Goal: Task Accomplishment & Management: Manage account settings

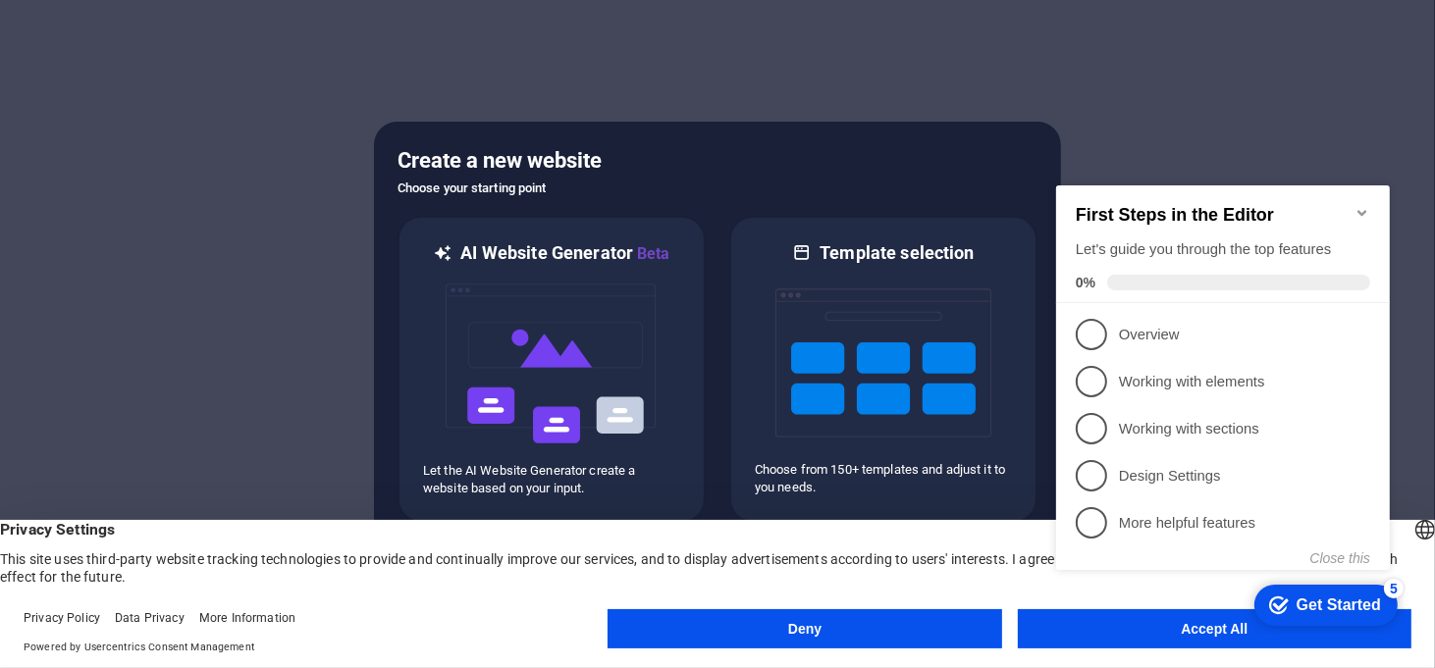
click at [1364, 204] on icon "Minimize checklist" at bounding box center [1361, 212] width 16 height 16
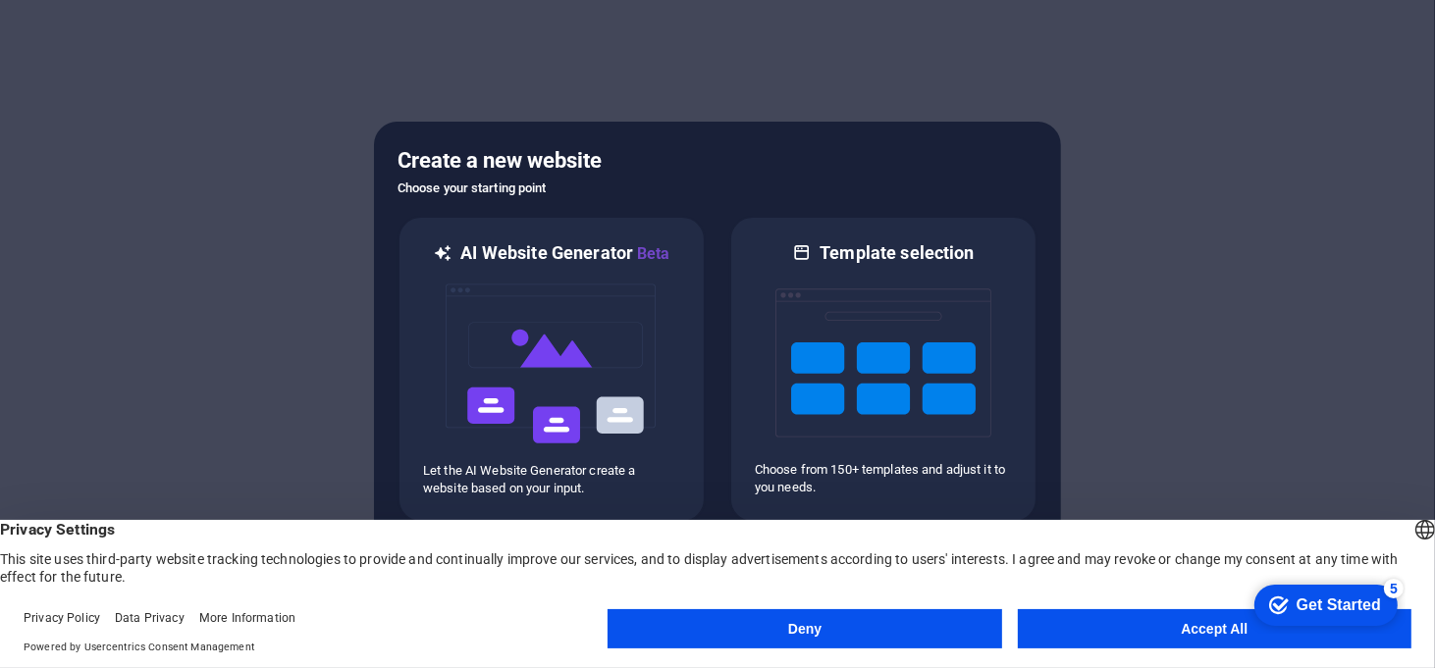
click at [973, 618] on button "Deny" at bounding box center [803, 628] width 393 height 39
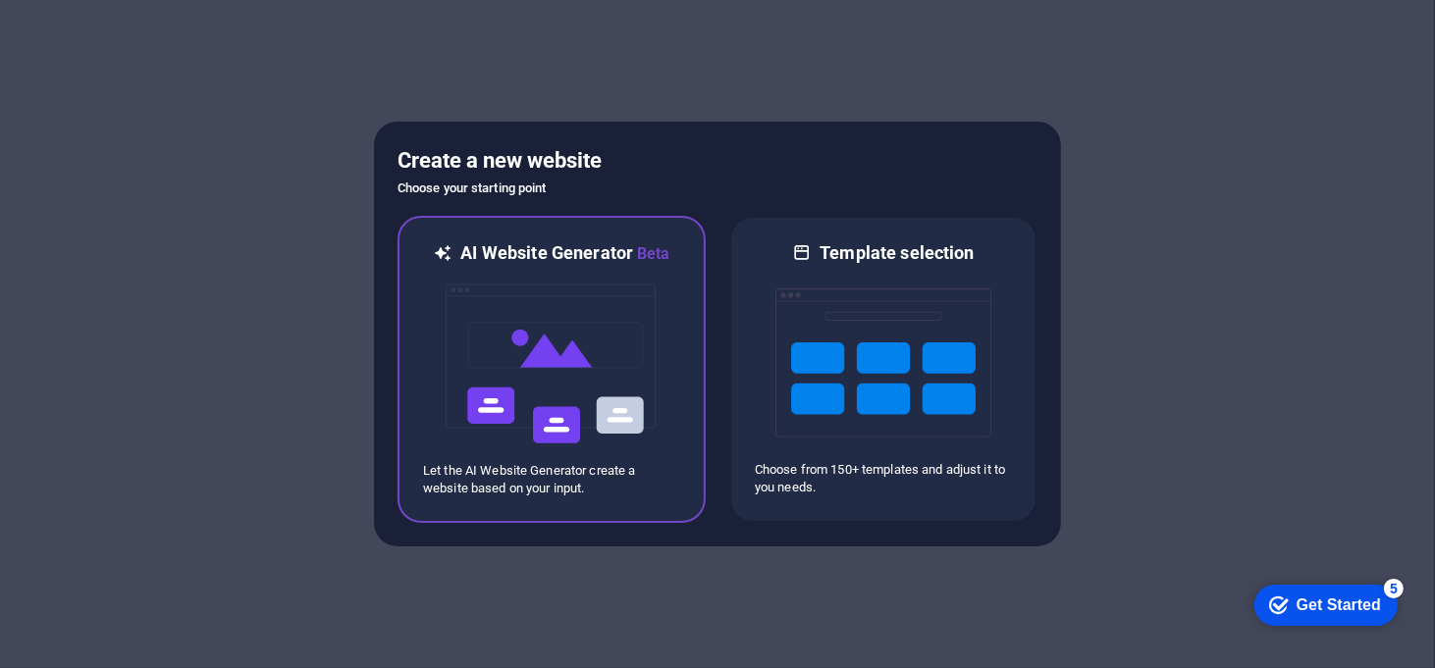
click at [590, 359] on img at bounding box center [552, 364] width 216 height 196
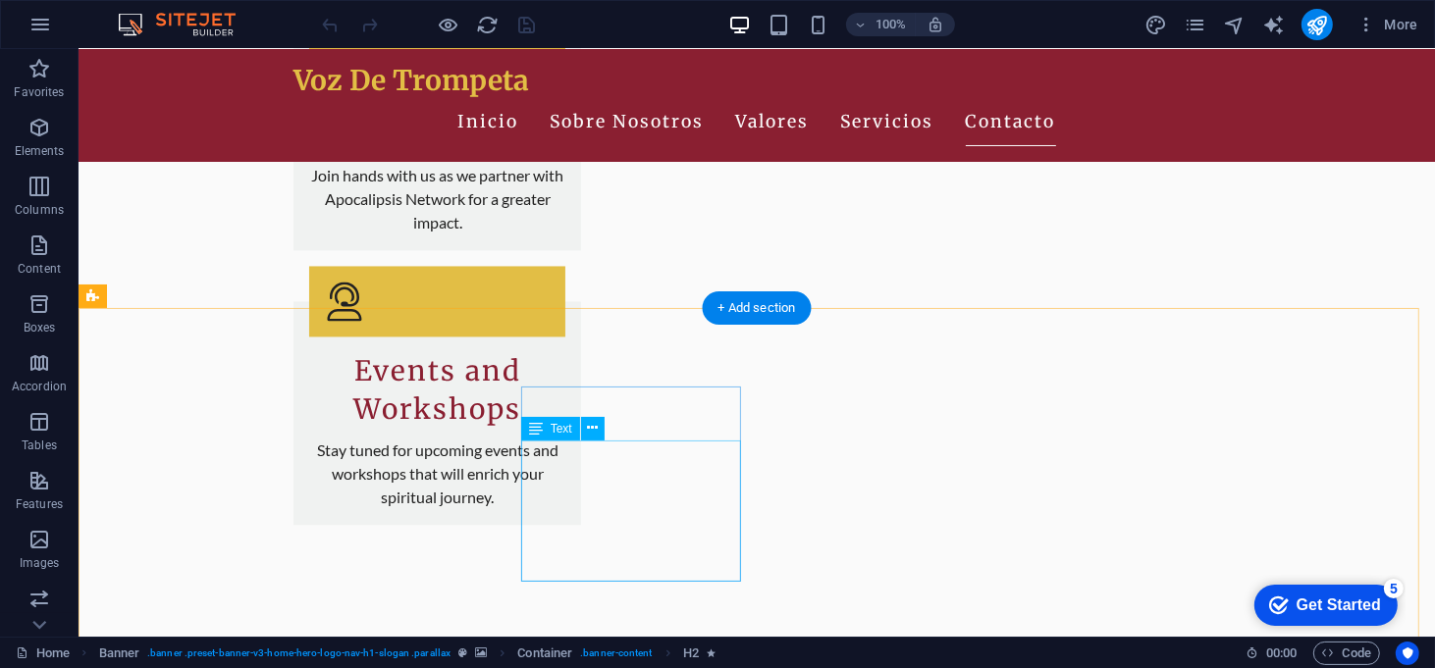
scroll to position [3377, 0]
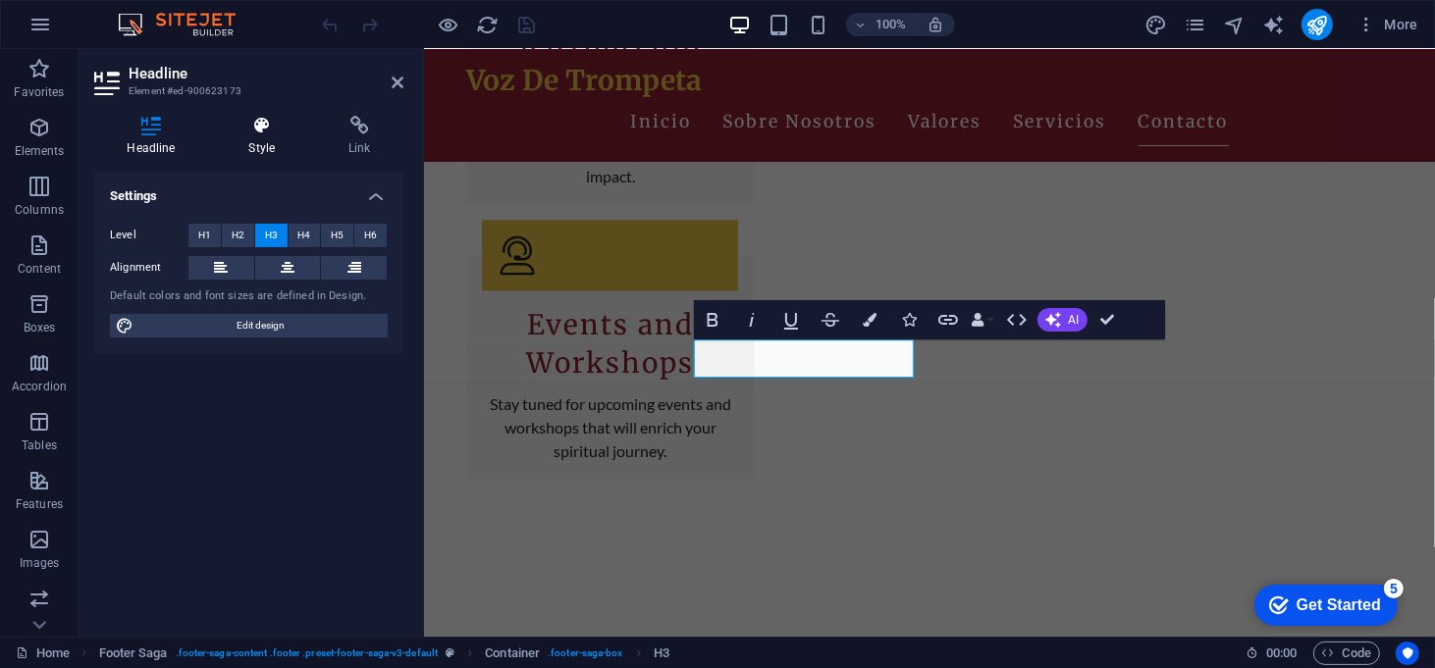
click at [256, 128] on icon at bounding box center [262, 126] width 92 height 20
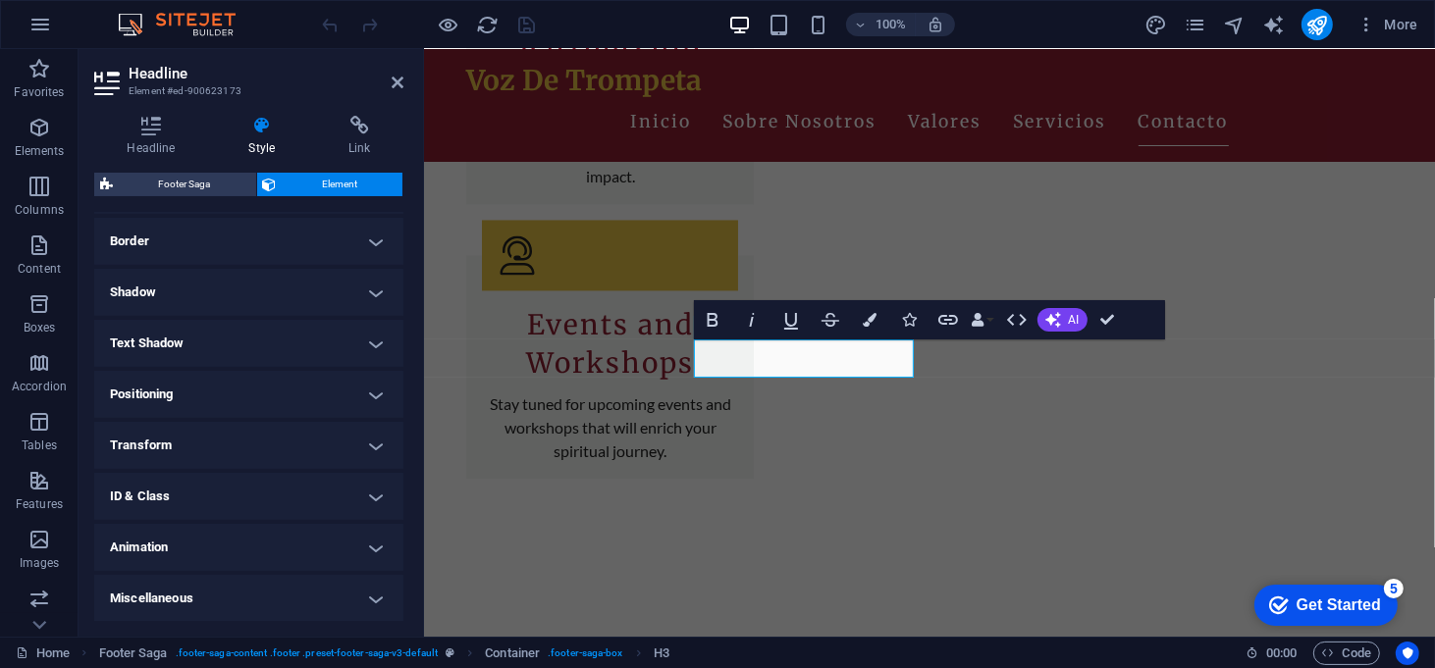
scroll to position [0, 0]
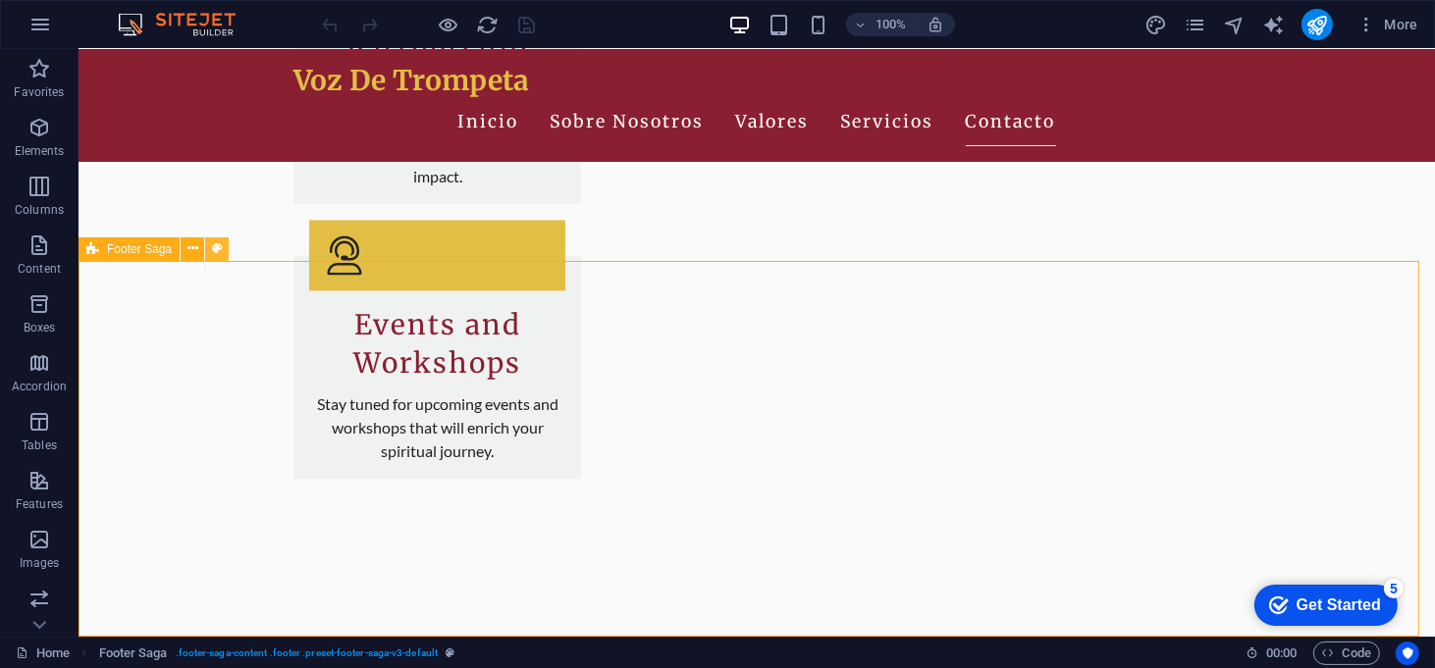
click at [218, 243] on icon at bounding box center [217, 248] width 11 height 21
select select "rem"
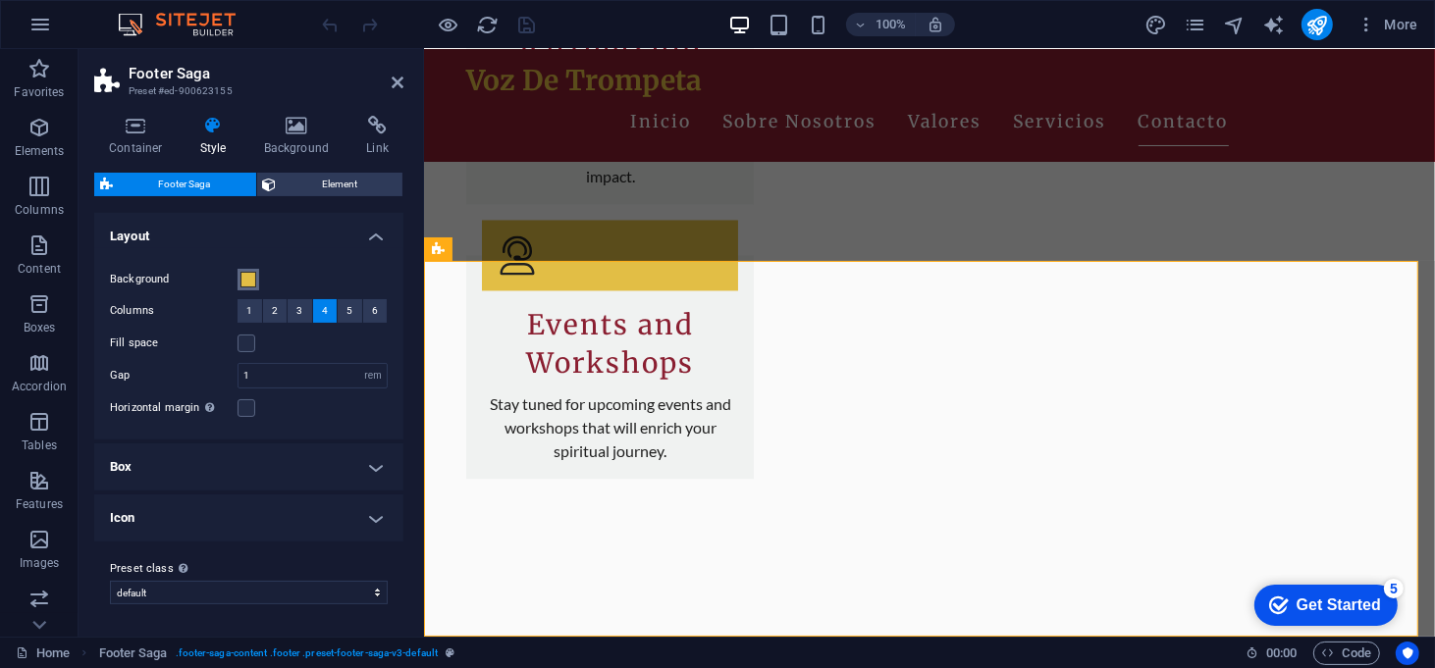
click at [248, 275] on span at bounding box center [248, 280] width 16 height 16
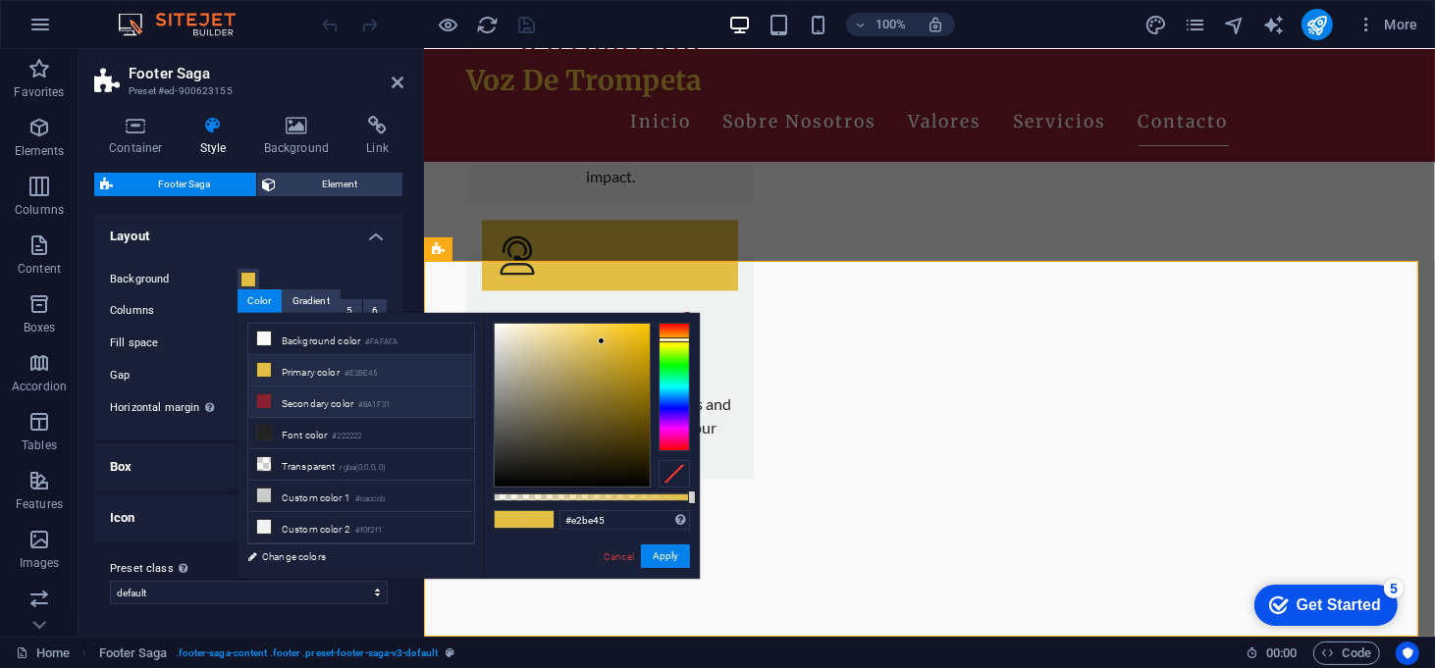
click at [265, 400] on icon at bounding box center [264, 401] width 14 height 14
type input "#8a1f31"
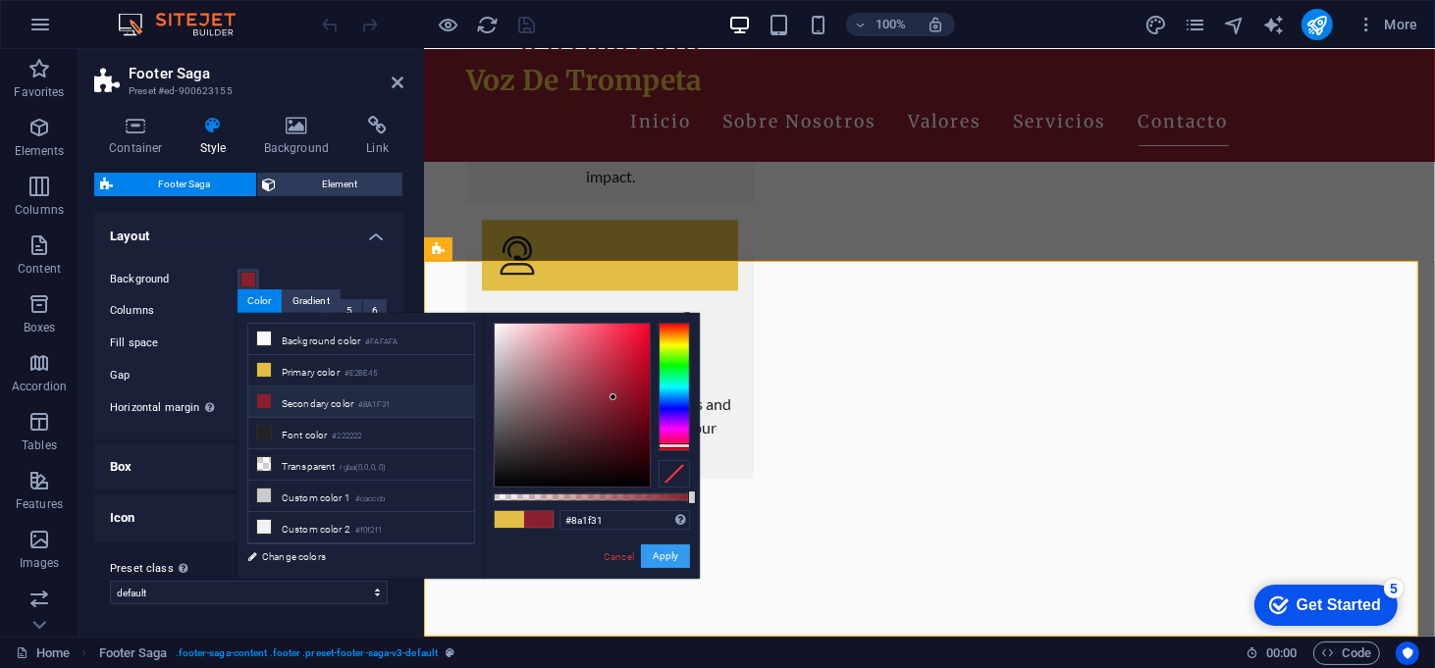
click at [665, 554] on button "Apply" at bounding box center [665, 557] width 49 height 24
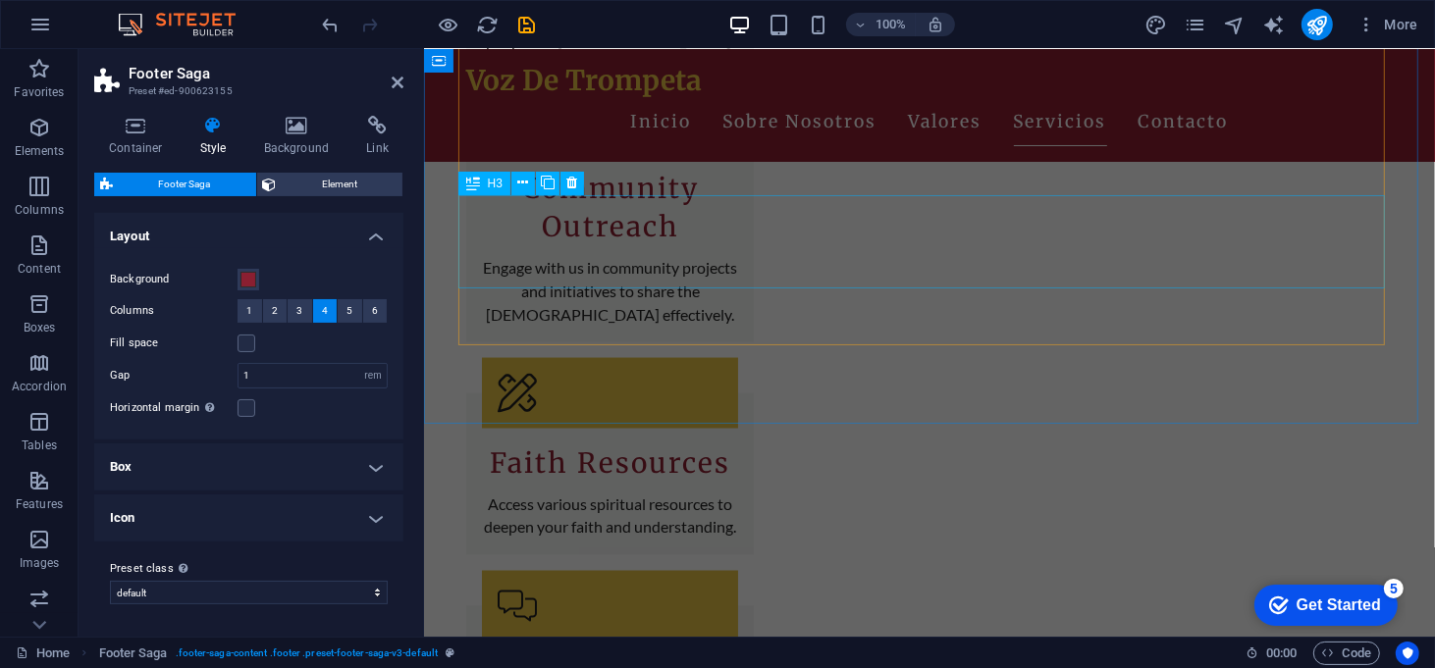
scroll to position [2660, 0]
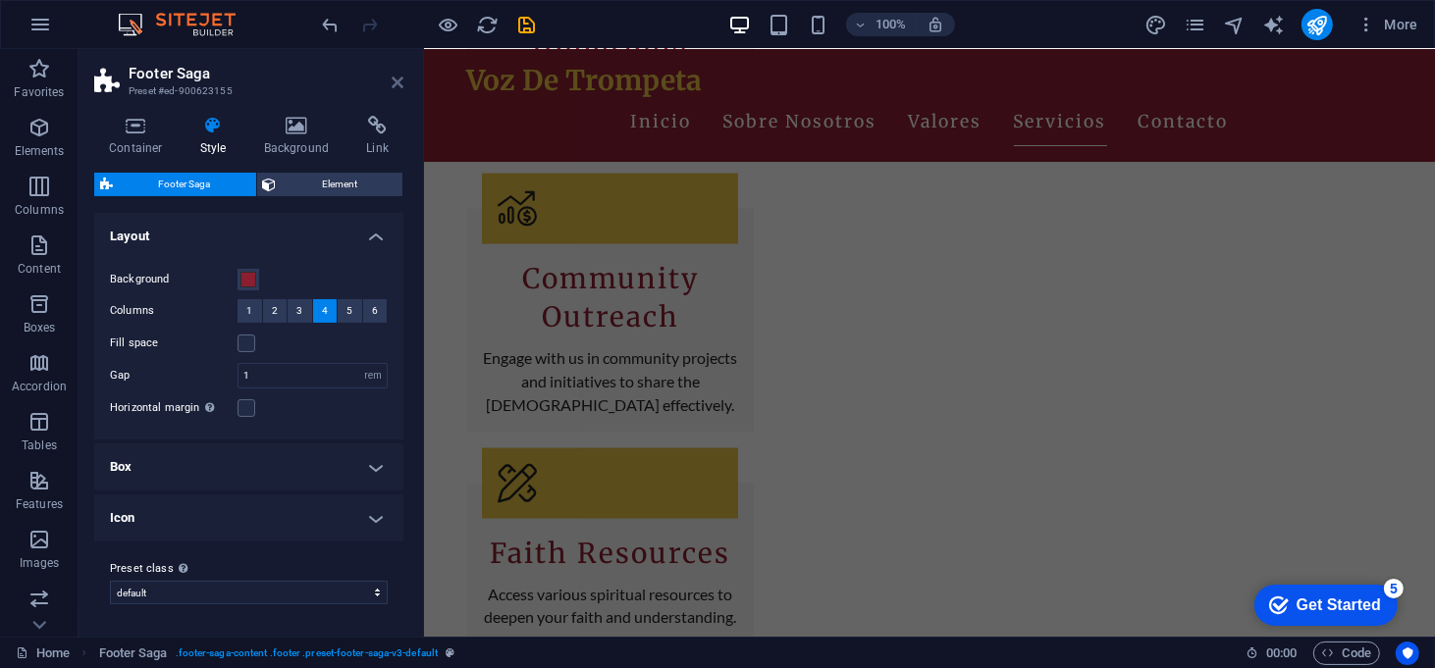
click at [400, 82] on icon at bounding box center [397, 83] width 12 height 16
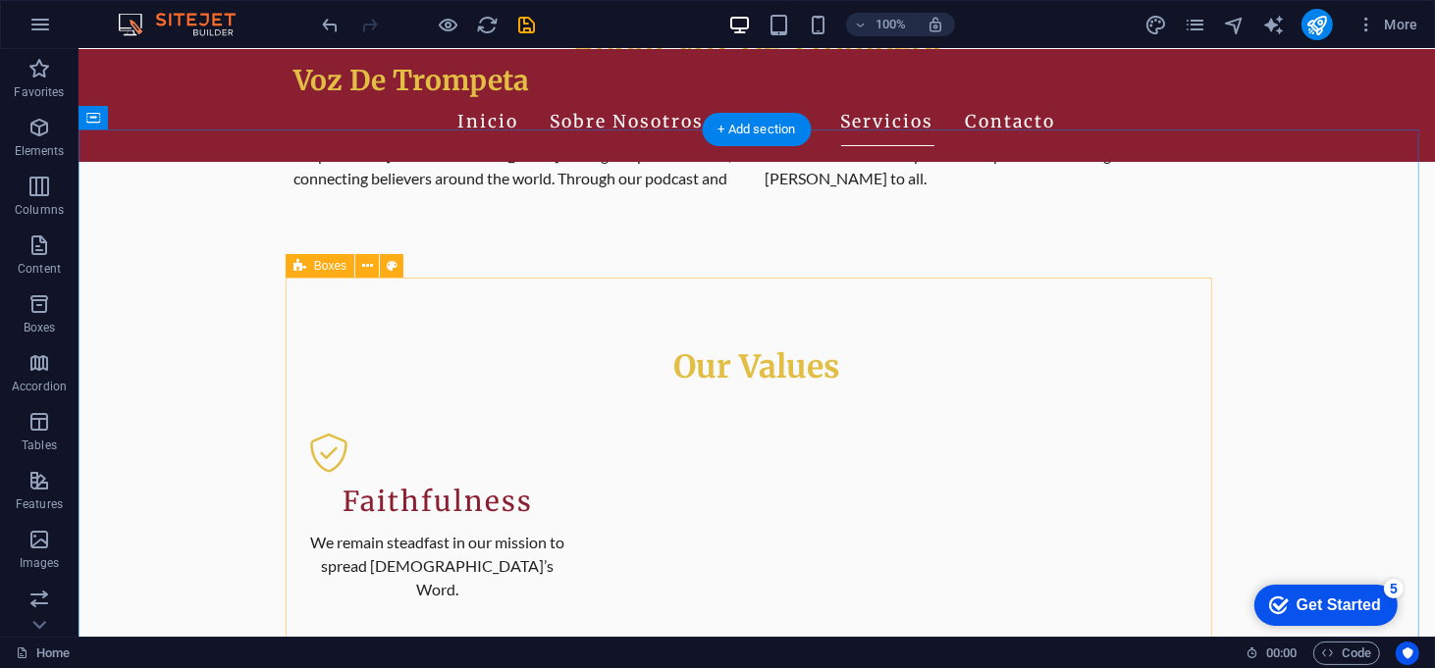
scroll to position [1054, 0]
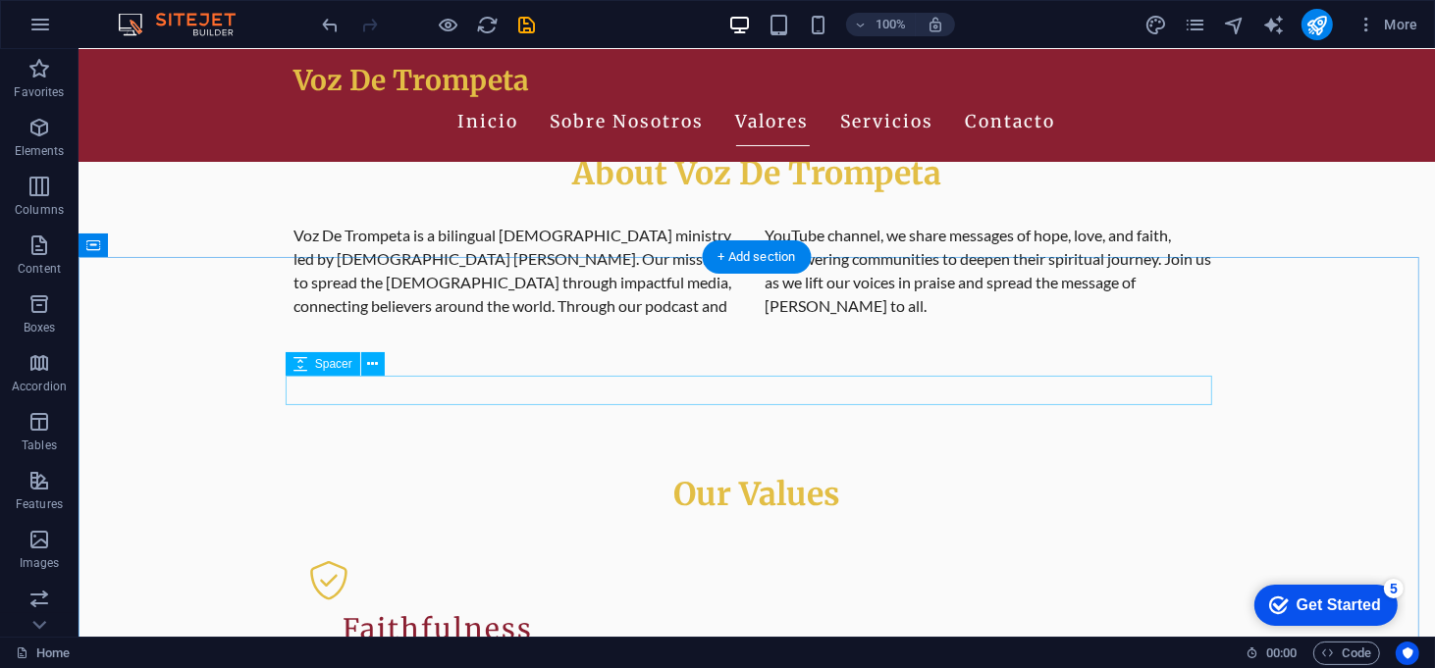
scroll to position [928, 0]
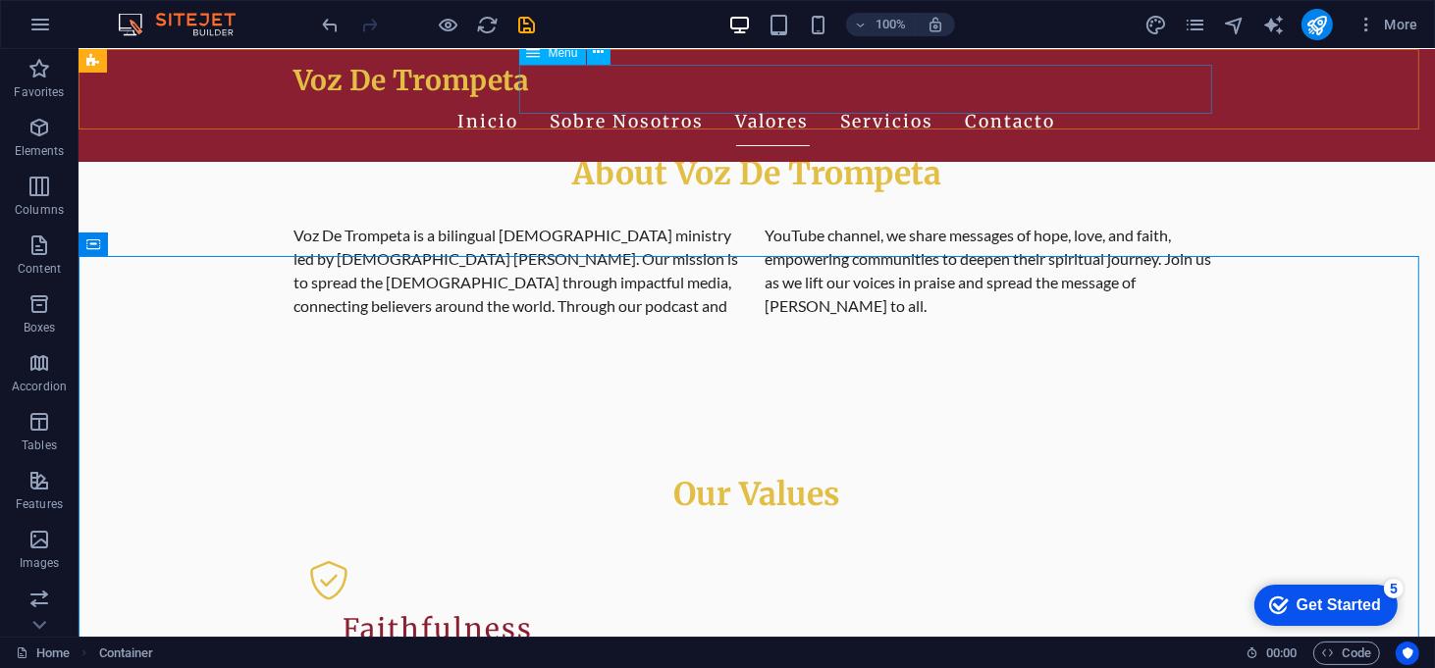
click at [984, 98] on nav "Inicio Sobre Nosotros Valores Servicios Contacto" at bounding box center [755, 122] width 926 height 49
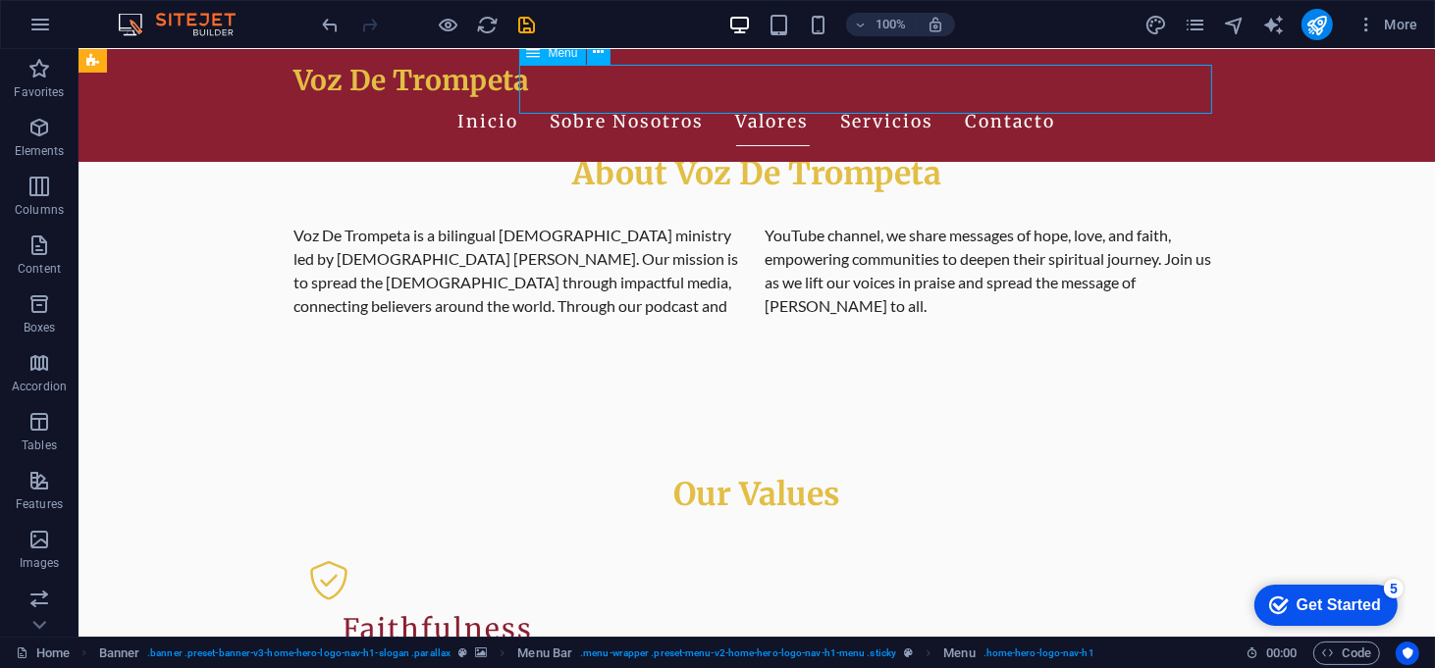
click at [984, 98] on nav "Inicio Sobre Nosotros Valores Servicios Contacto" at bounding box center [755, 122] width 926 height 49
select select
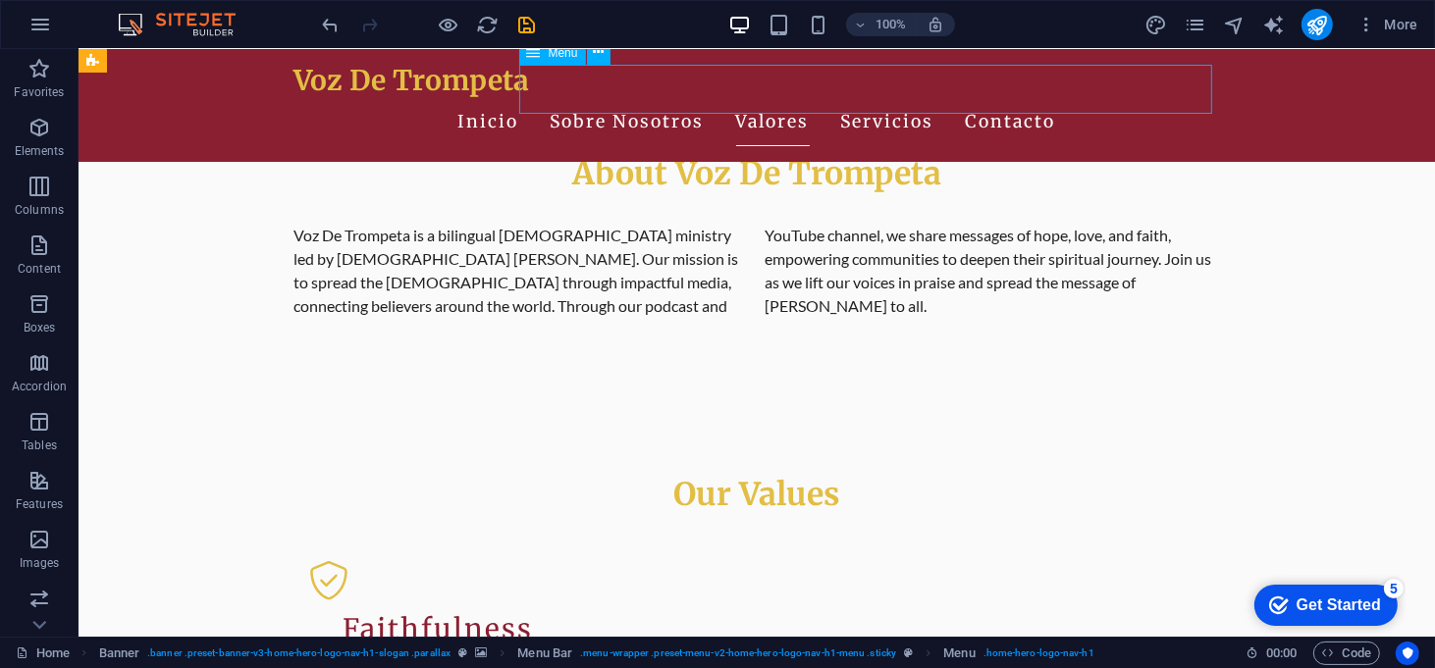
select select
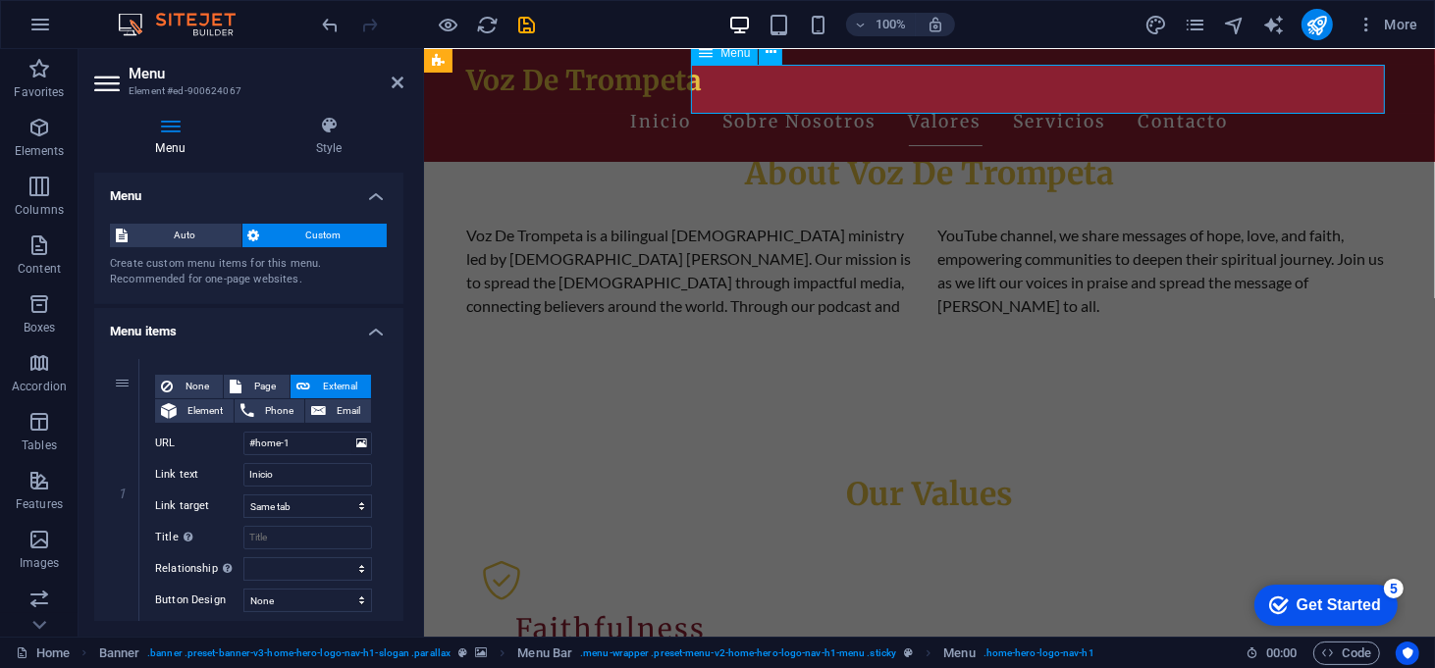
click at [1153, 98] on nav "Inicio Sobre Nosotros Valores Servicios Contacto" at bounding box center [928, 122] width 926 height 49
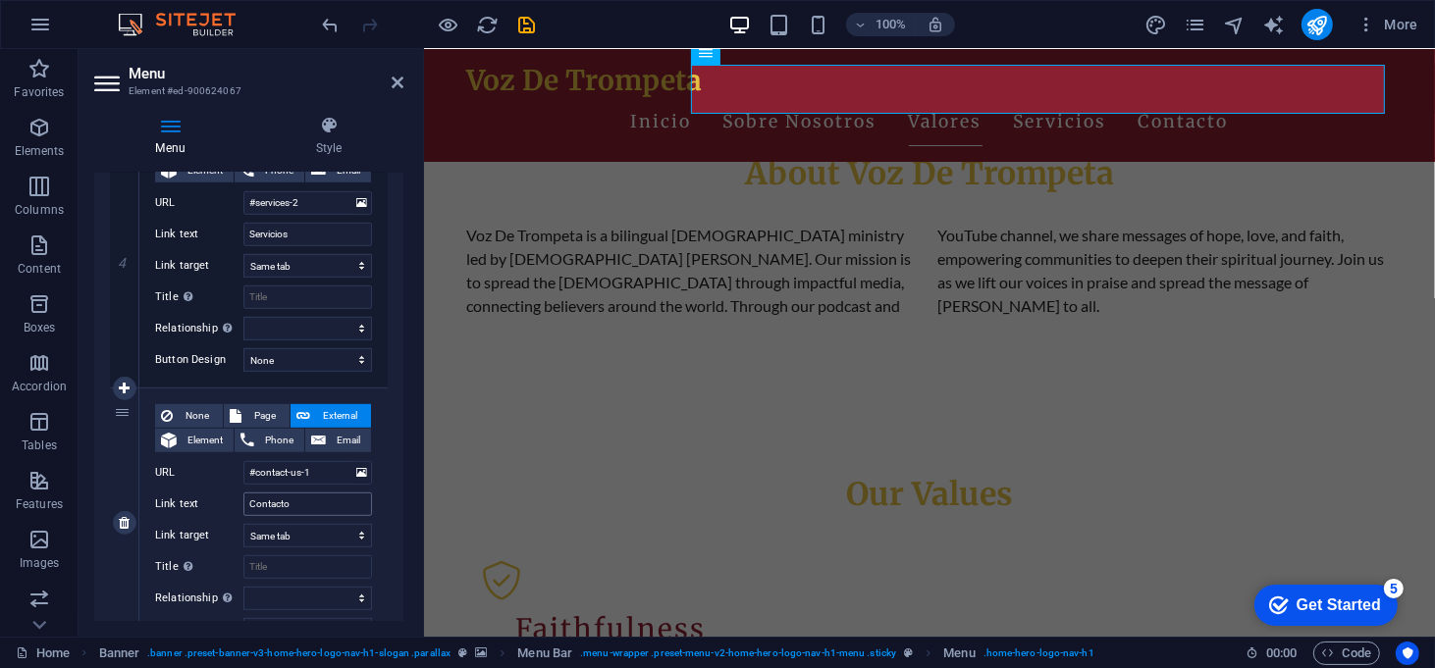
scroll to position [1048, 0]
click at [290, 237] on input "Servicios" at bounding box center [307, 237] width 129 height 24
type input "Rec"
select select
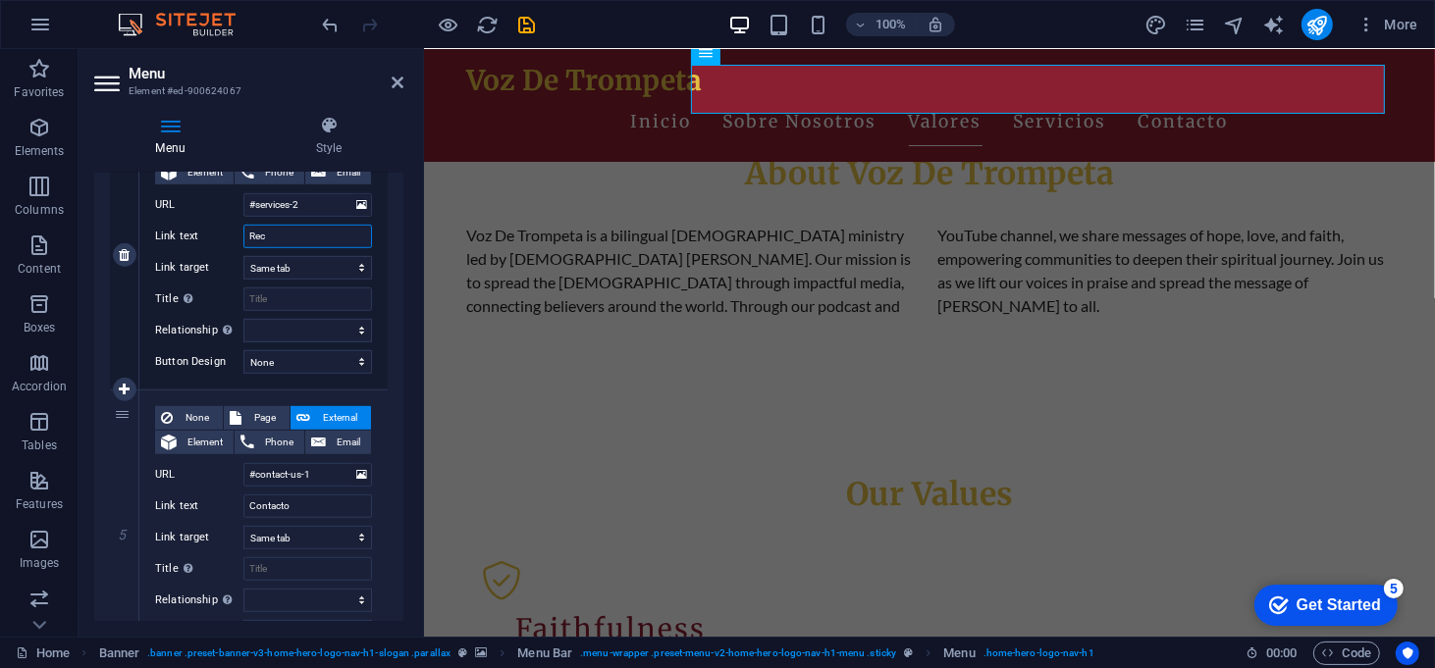
select select
type input "Recu"
select select
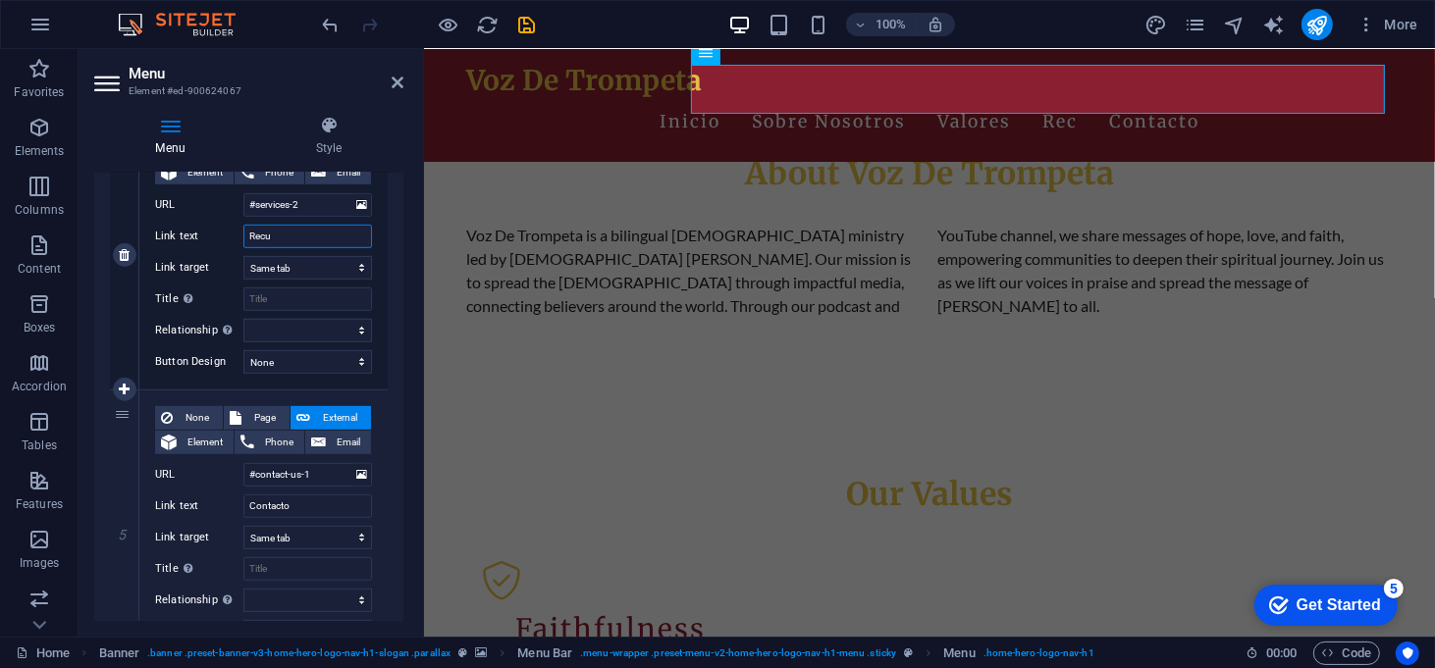
type input "Recur"
select select
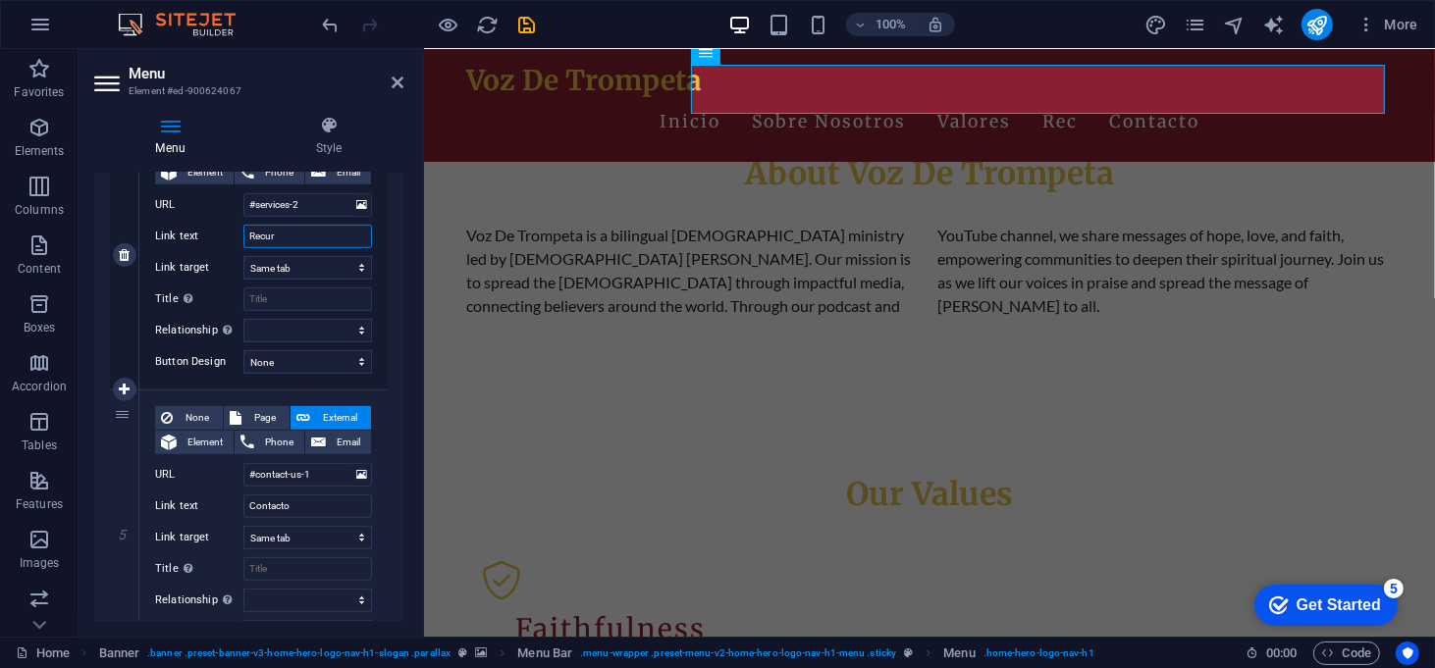
select select
type input "Recurs"
select select
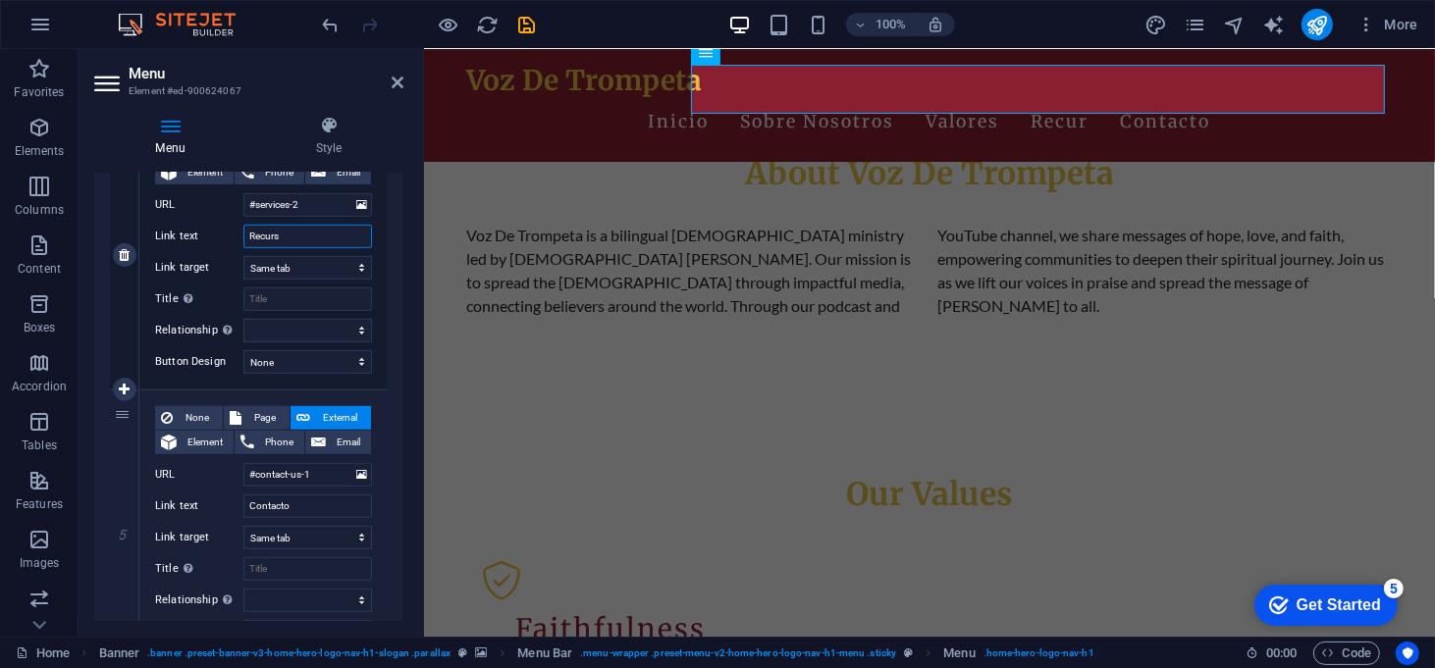
select select
type input "Recursos"
select select
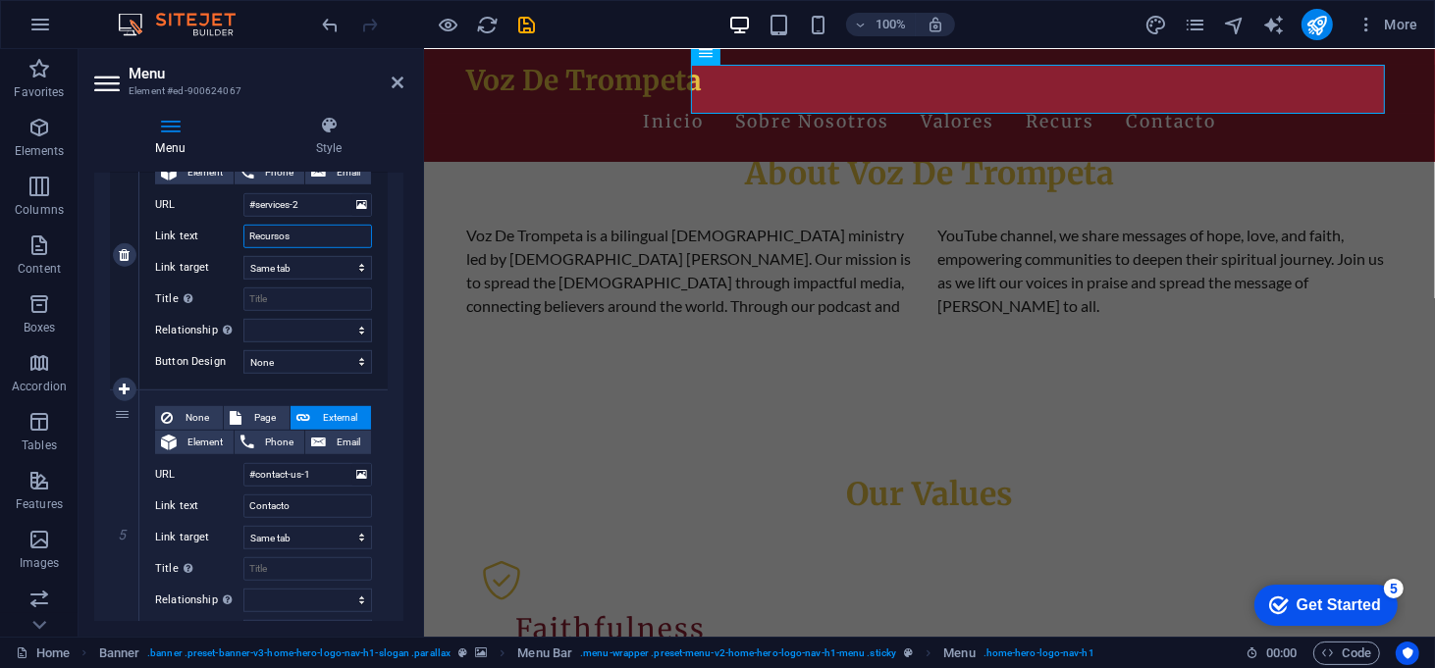
select select
type input "Recursos"
click at [400, 83] on icon at bounding box center [397, 83] width 12 height 16
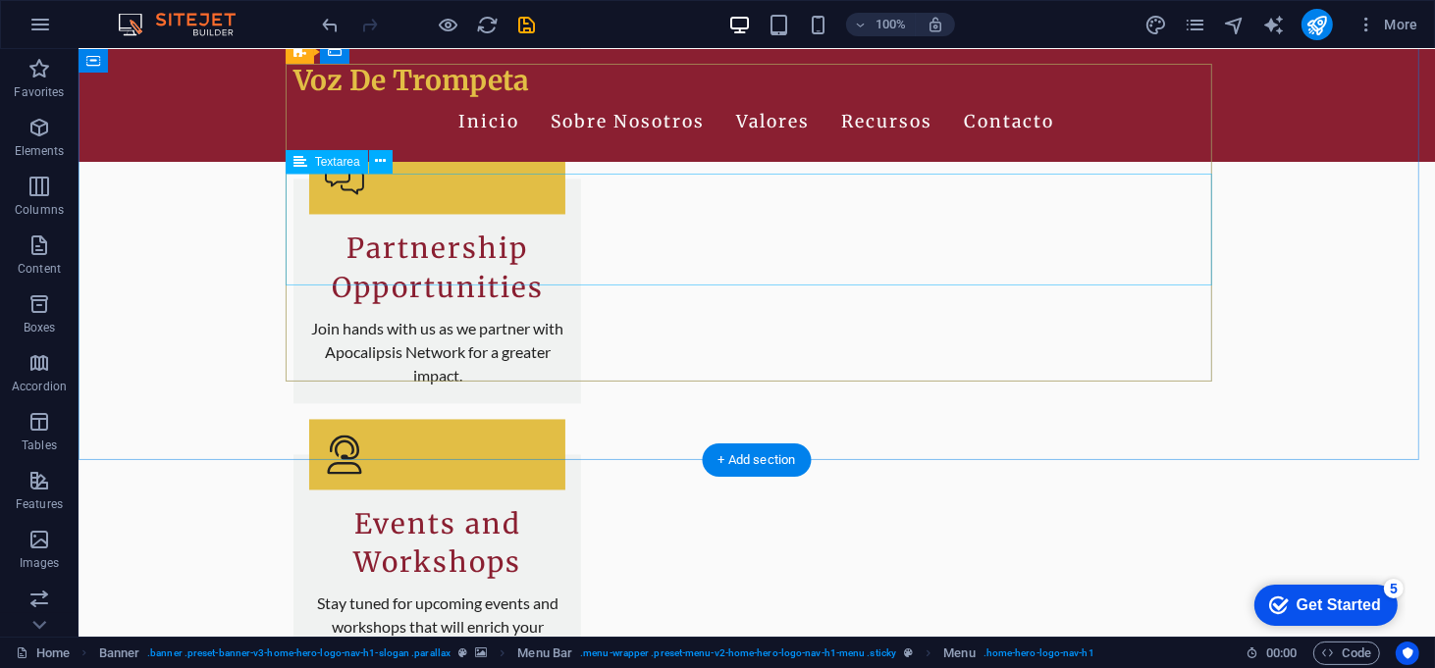
scroll to position [3377, 0]
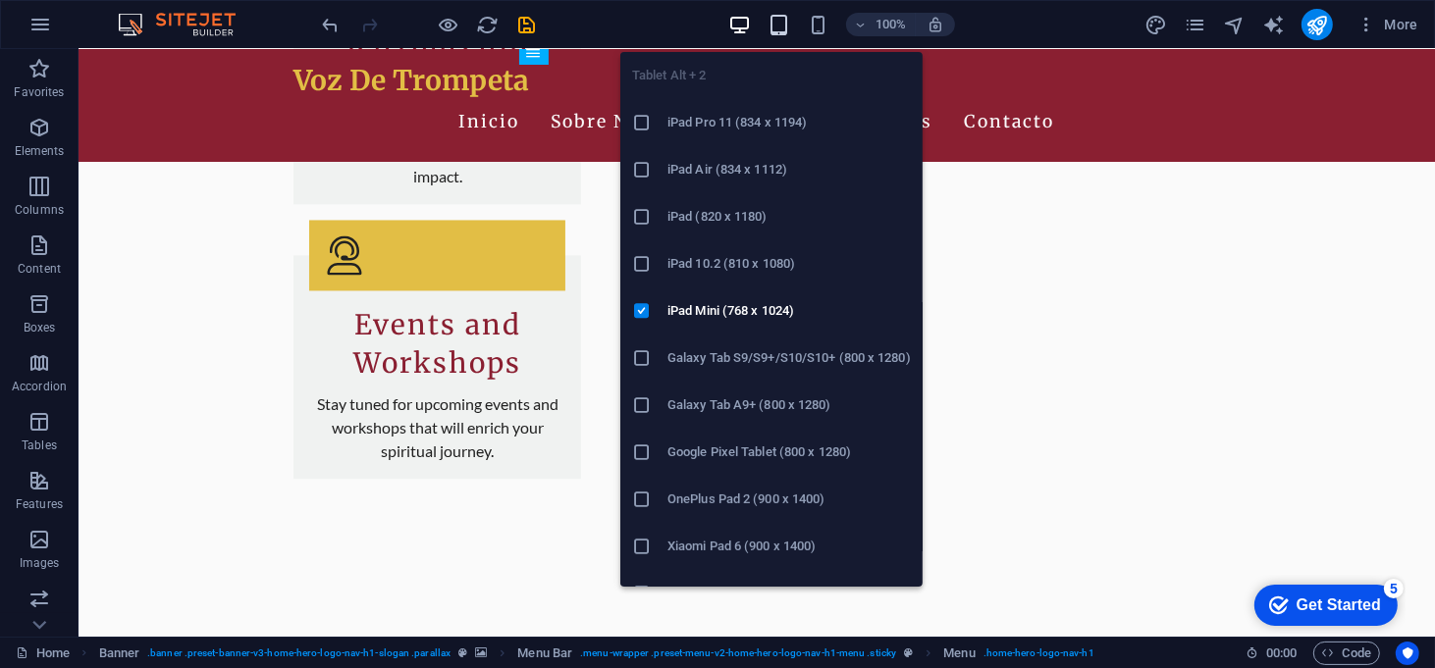
click at [790, 17] on icon "button" at bounding box center [778, 25] width 23 height 23
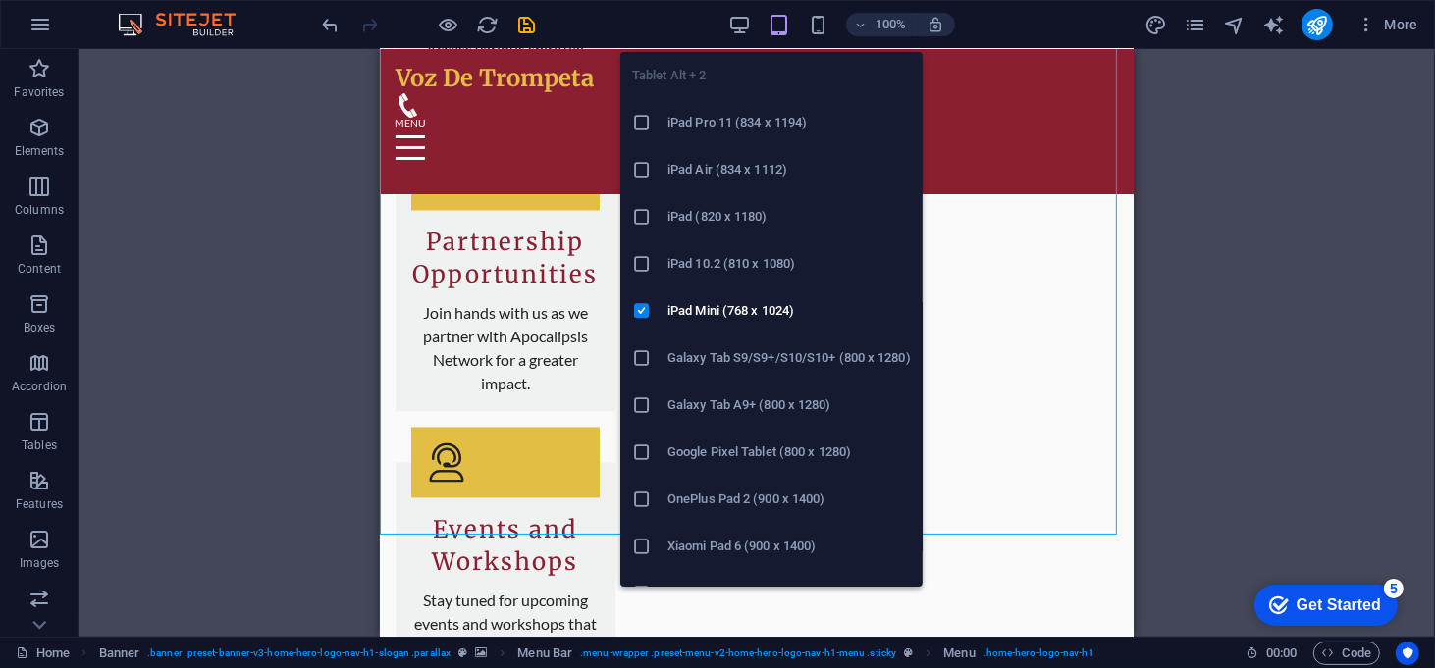
scroll to position [3469, 0]
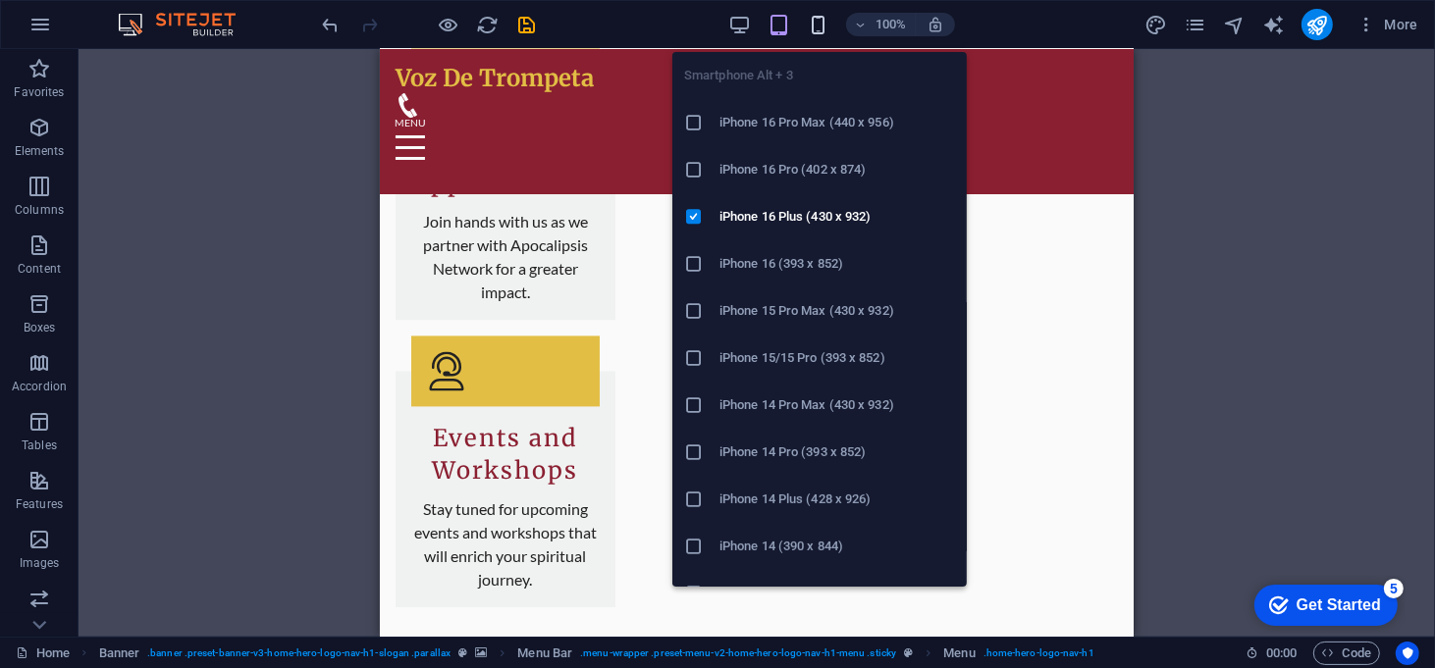
click at [816, 23] on icon "button" at bounding box center [818, 25] width 23 height 23
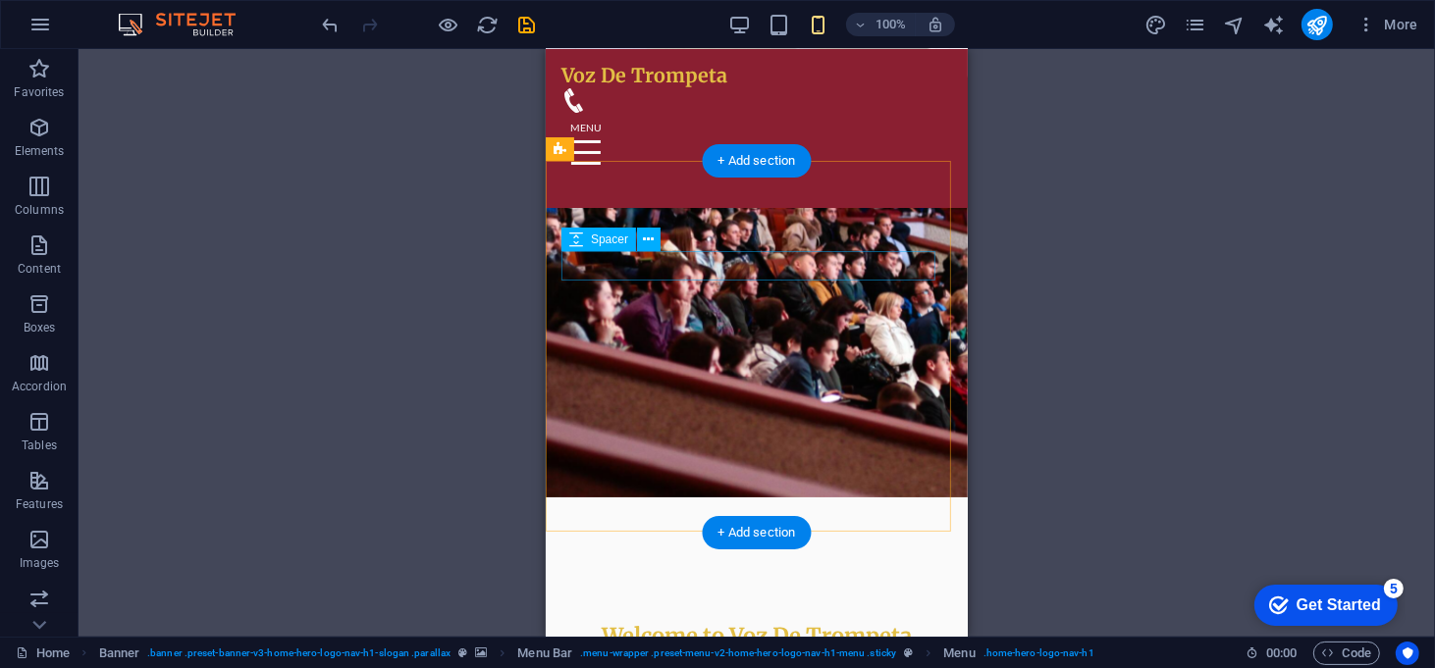
scroll to position [0, 0]
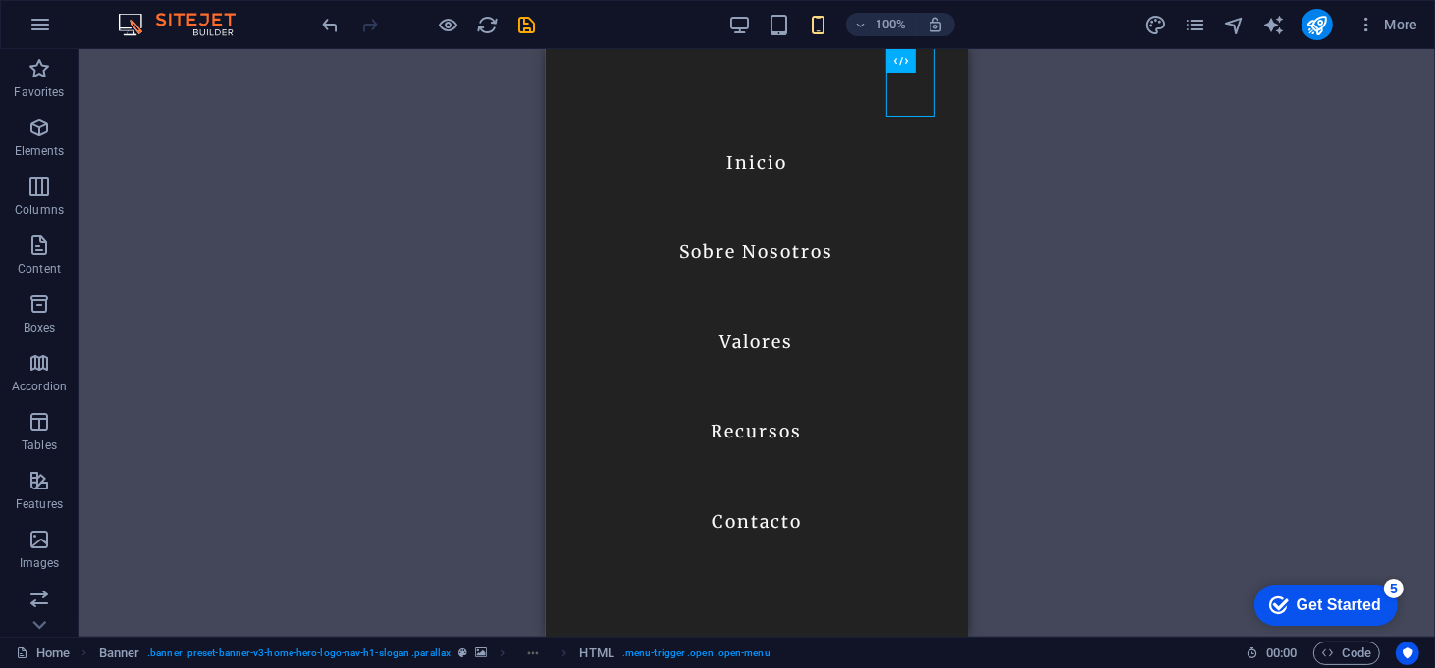
click at [1130, 241] on div "H2 Banner Container Spacer Text Text Container Boxes Container Boxes Container …" at bounding box center [756, 343] width 1356 height 588
click at [1408, 15] on span "More" at bounding box center [1387, 25] width 62 height 20
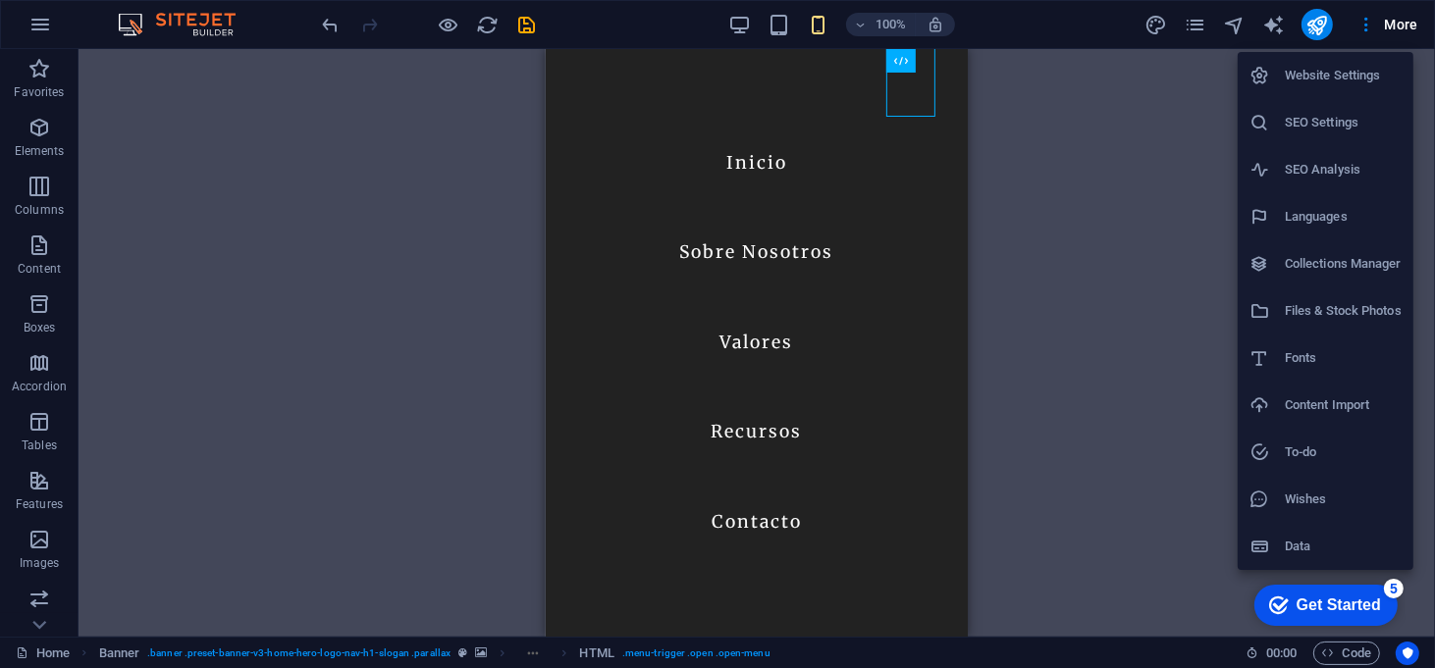
click at [1053, 145] on div at bounding box center [717, 334] width 1435 height 668
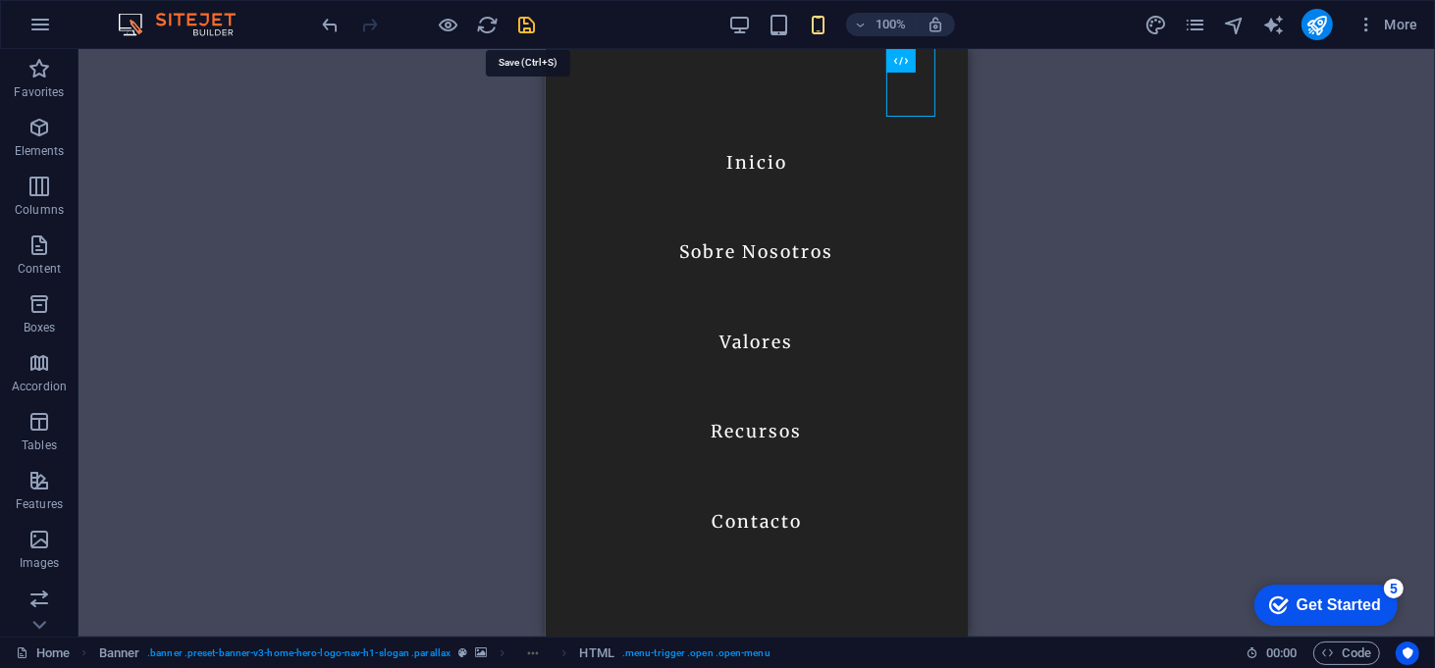
click at [524, 24] on icon "save" at bounding box center [527, 25] width 23 height 23
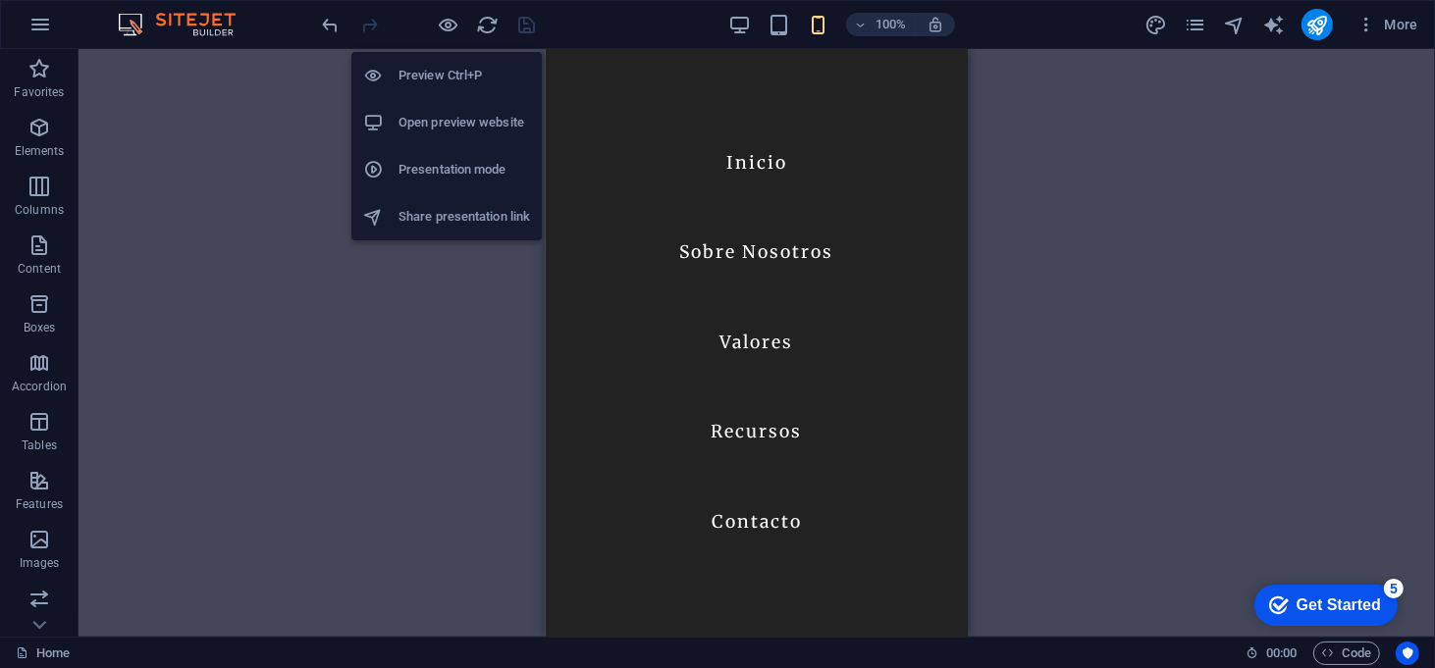
click at [435, 130] on h6 "Open preview website" at bounding box center [463, 123] width 131 height 24
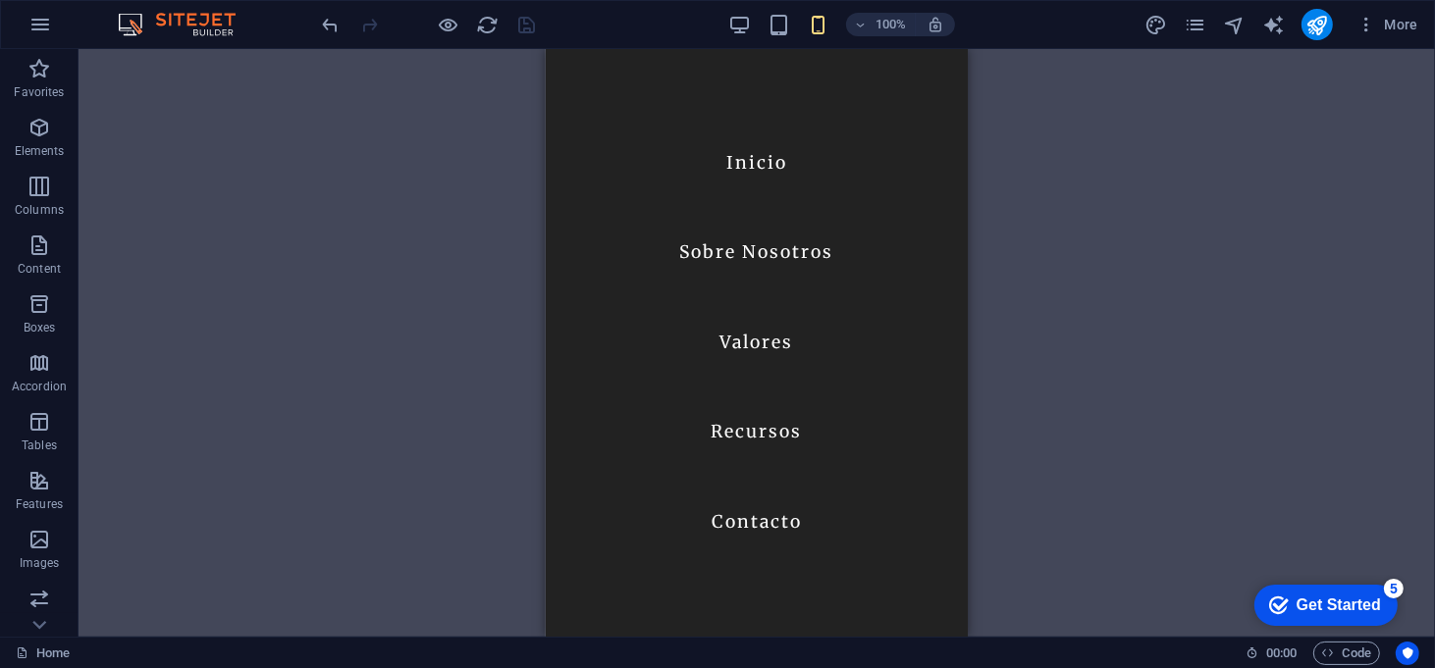
click at [1128, 361] on div "H2 Banner Container Spacer Text Text Container Boxes Container Boxes Container …" at bounding box center [756, 343] width 1356 height 588
click at [40, 32] on icon "button" at bounding box center [40, 25] width 24 height 24
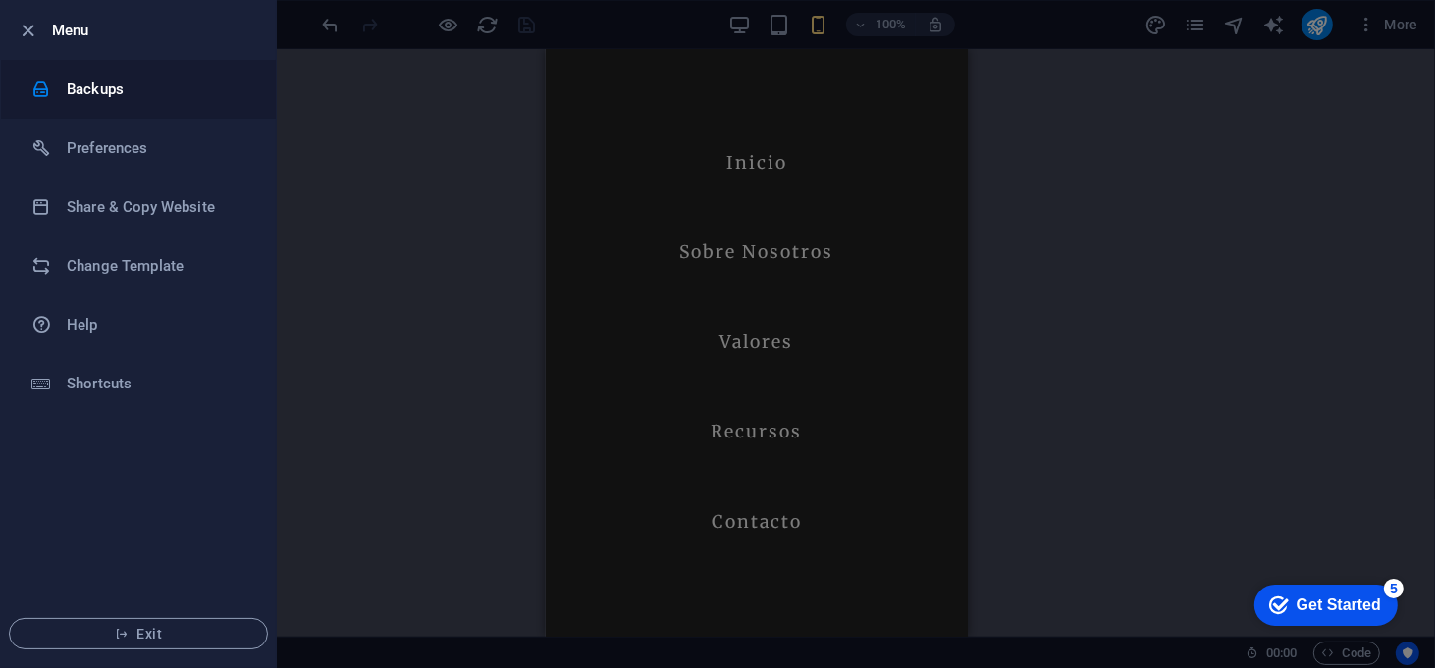
click at [120, 92] on h6 "Backups" at bounding box center [158, 90] width 182 height 24
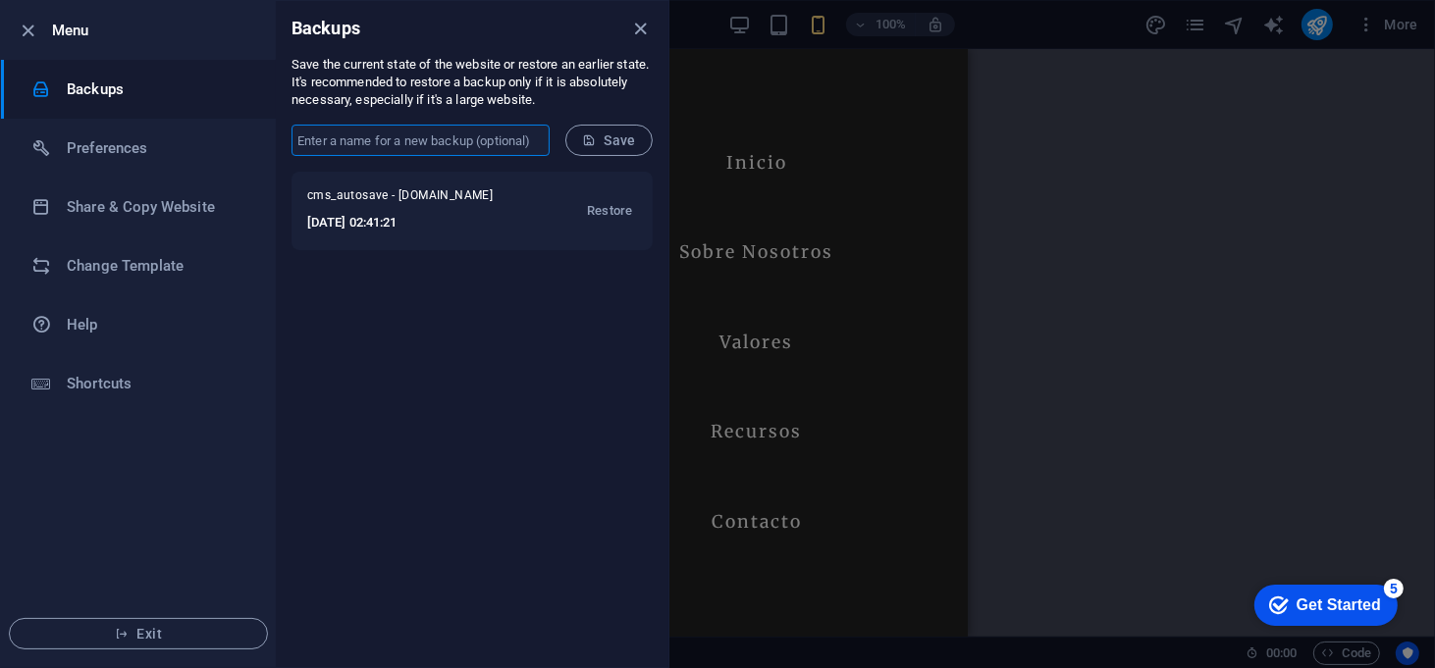
click at [492, 133] on input "text" at bounding box center [420, 140] width 258 height 31
type input "INITIAL VOZ DE TROMPETA SITE -"
click at [601, 133] on span "Save" at bounding box center [609, 140] width 54 height 16
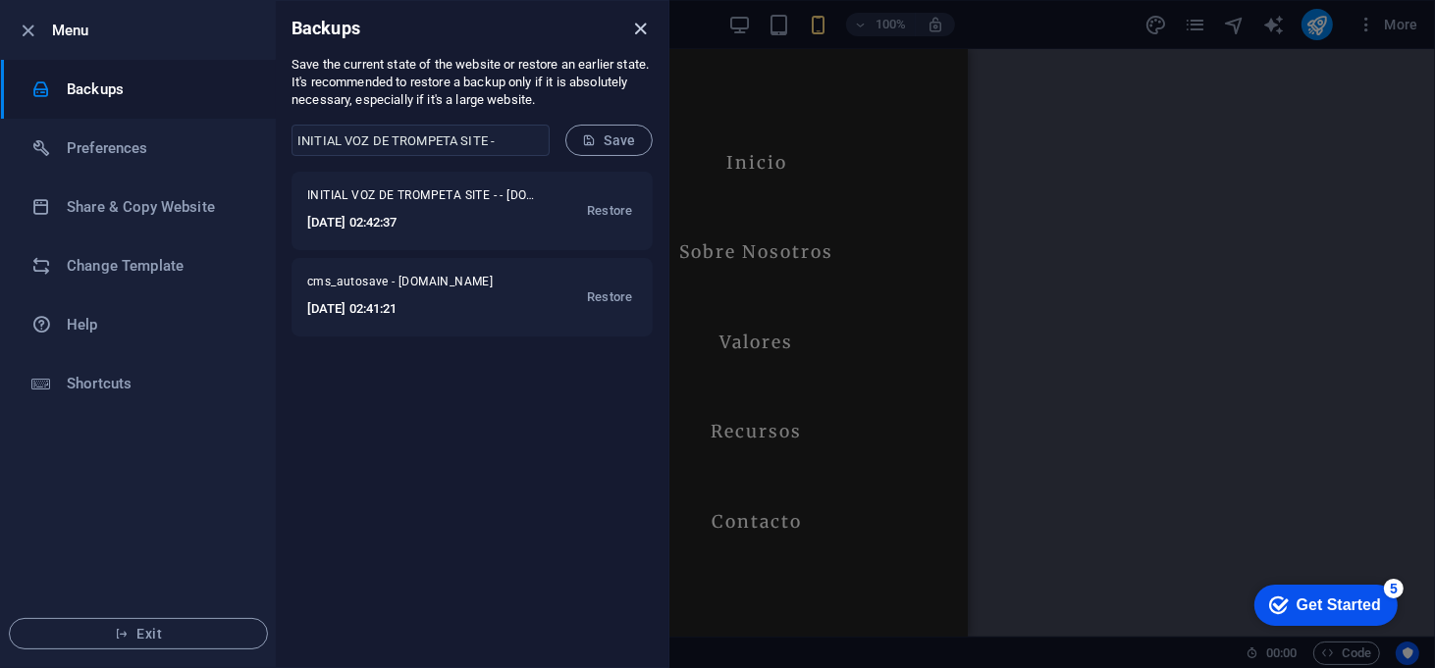
click at [646, 24] on icon "close" at bounding box center [641, 29] width 23 height 23
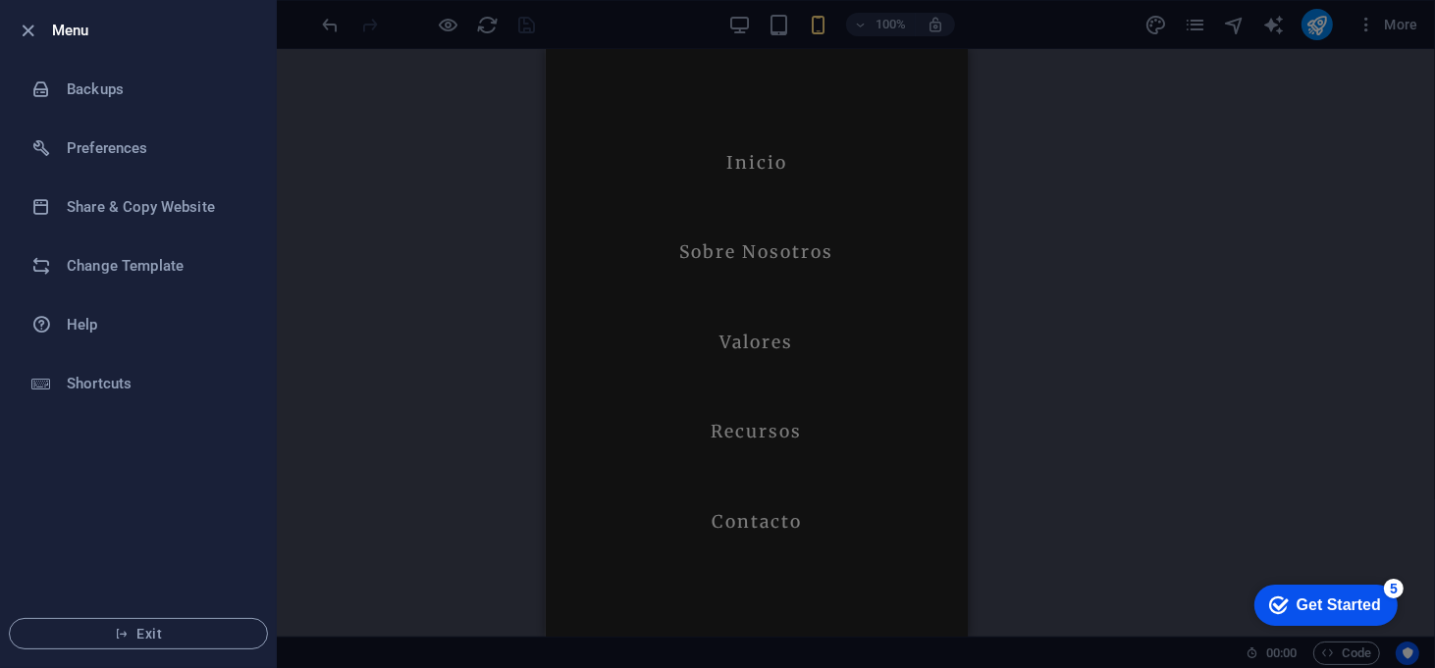
click at [83, 36] on h6 "Menu" at bounding box center [156, 31] width 208 height 24
click at [26, 31] on icon "button" at bounding box center [29, 31] width 23 height 23
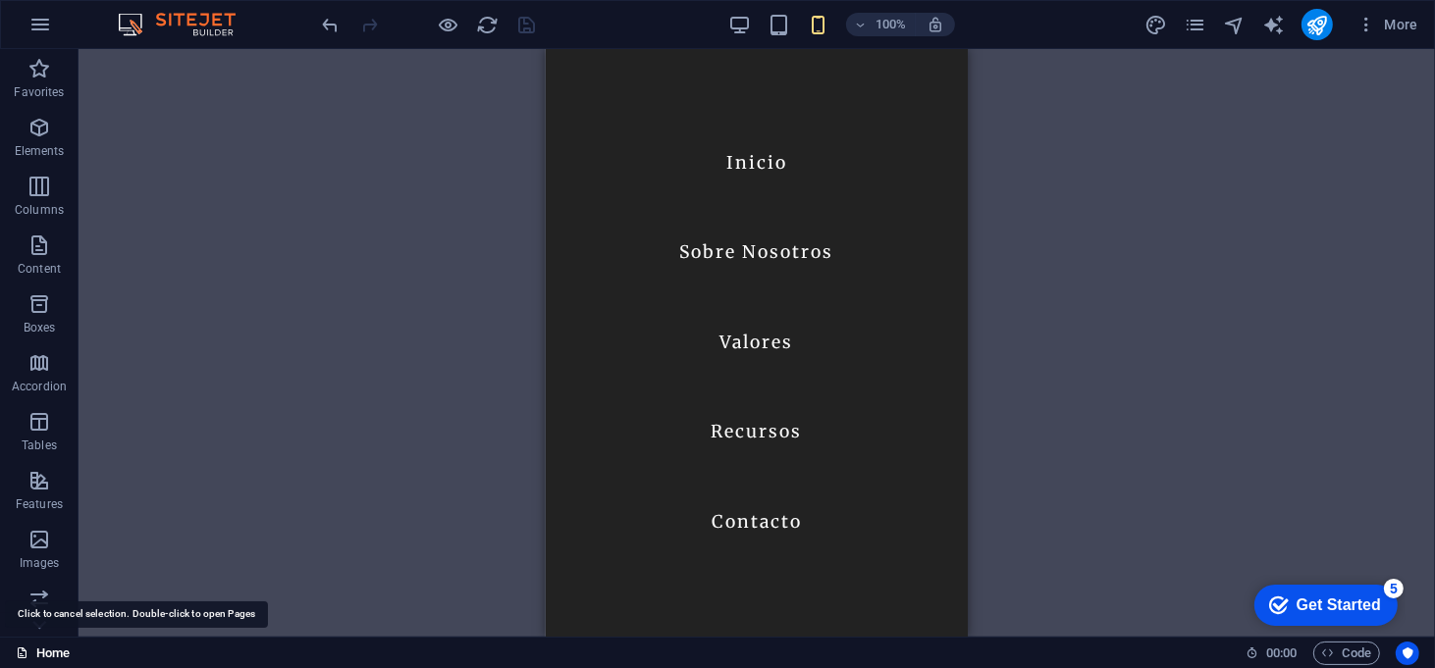
click at [66, 645] on link "Home" at bounding box center [43, 654] width 54 height 24
click at [1375, 29] on icon "button" at bounding box center [1366, 25] width 20 height 20
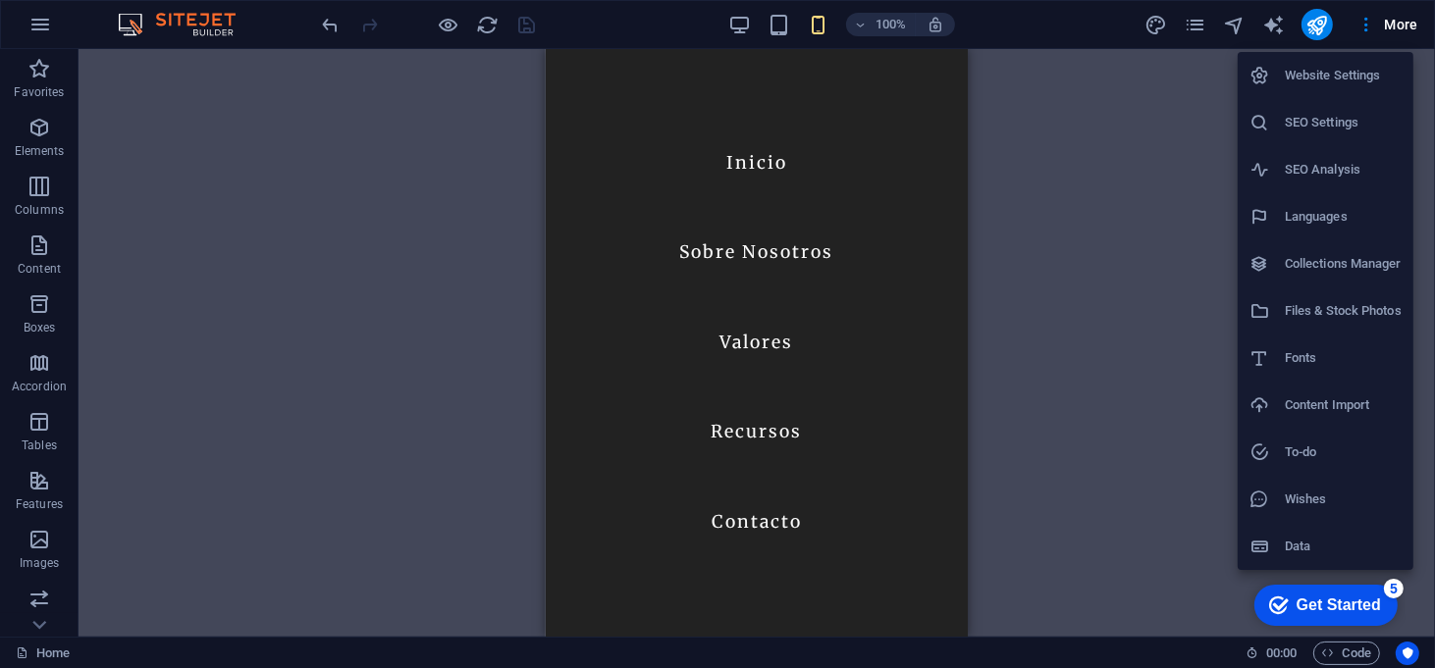
click at [1362, 66] on h6 "Website Settings" at bounding box center [1342, 76] width 117 height 24
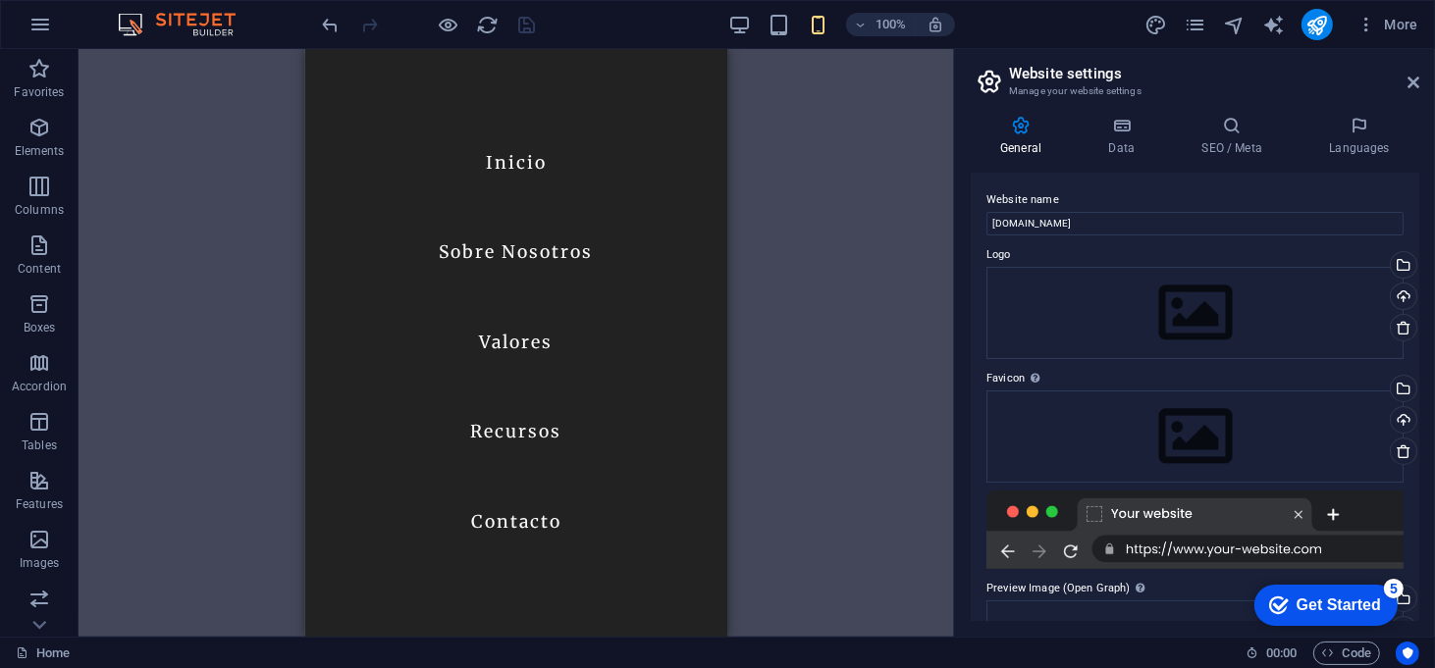
click at [916, 128] on div "H2 Banner Container Spacer Text Text Container Boxes Container Boxes Container …" at bounding box center [515, 343] width 875 height 588
click at [1415, 83] on icon at bounding box center [1413, 83] width 12 height 16
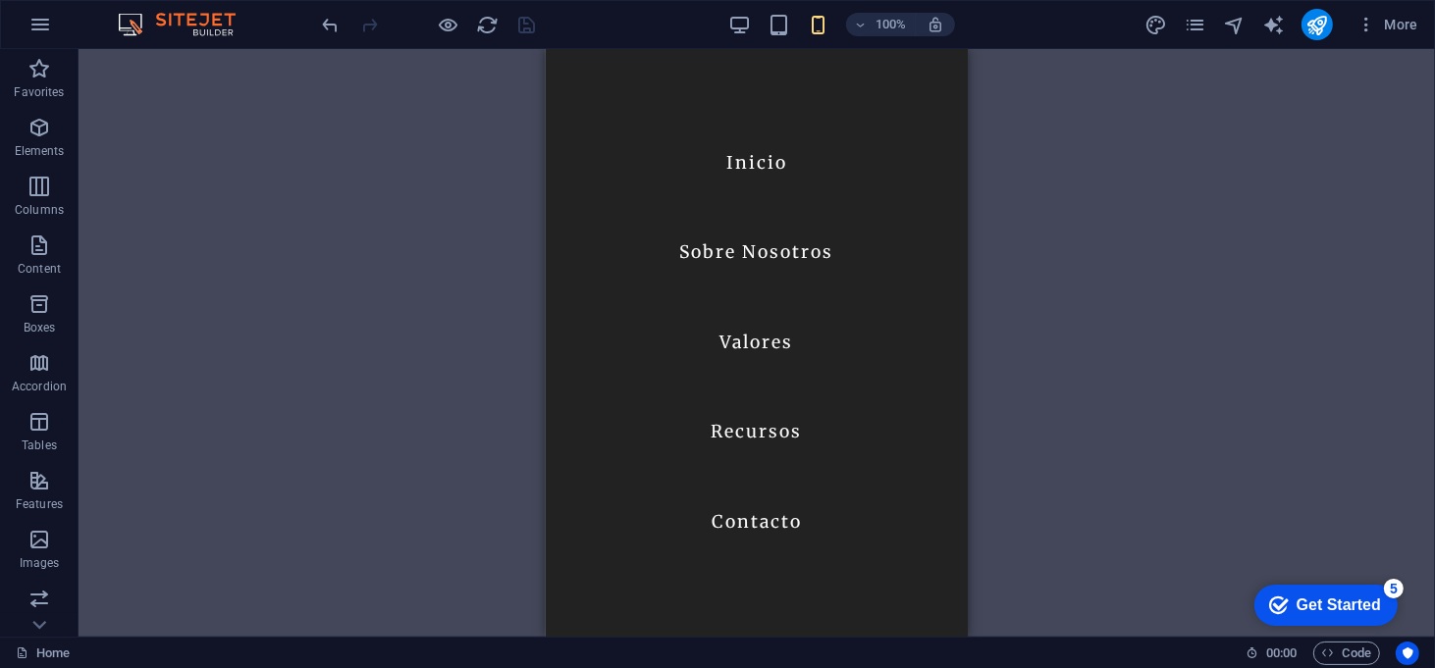
click at [1341, 403] on div "H2 Banner Container Spacer Text Text Container Boxes Container Boxes Container …" at bounding box center [756, 343] width 1356 height 588
click at [1351, 603] on div "Get Started" at bounding box center [1337, 605] width 84 height 18
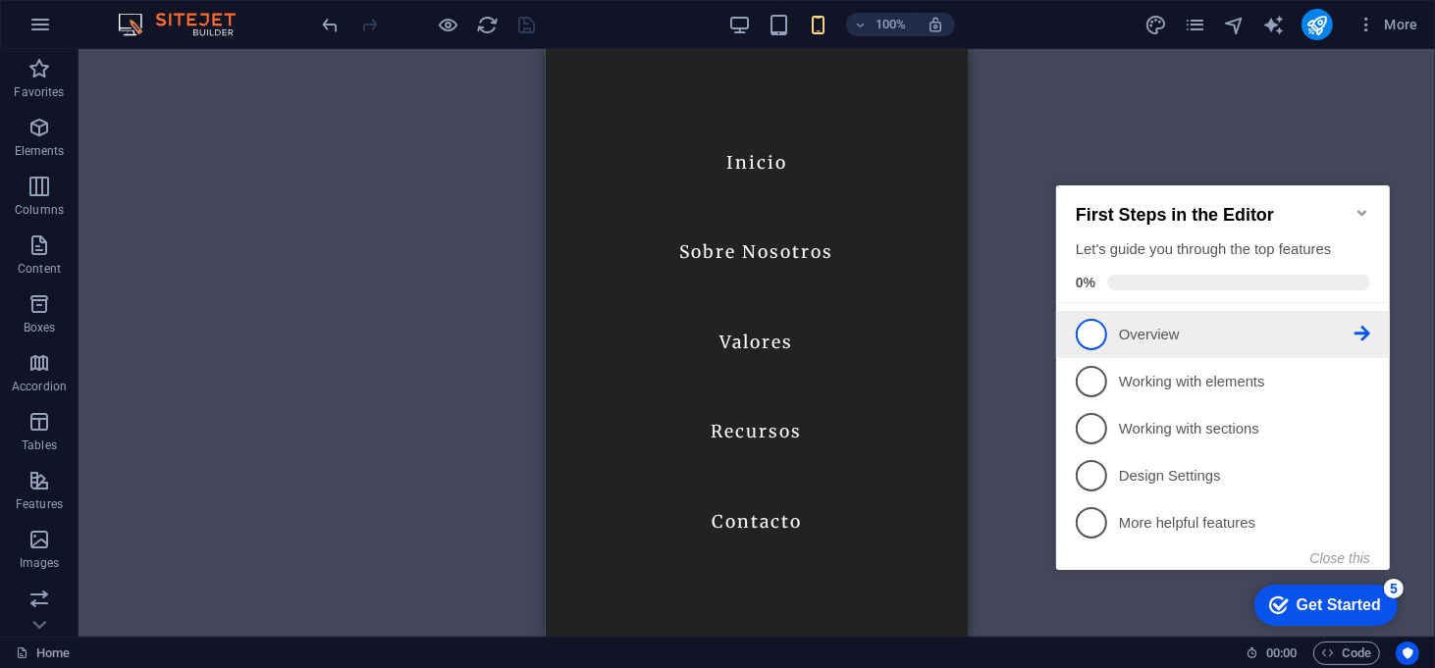
click at [1204, 326] on p "Overview - incomplete" at bounding box center [1235, 334] width 235 height 21
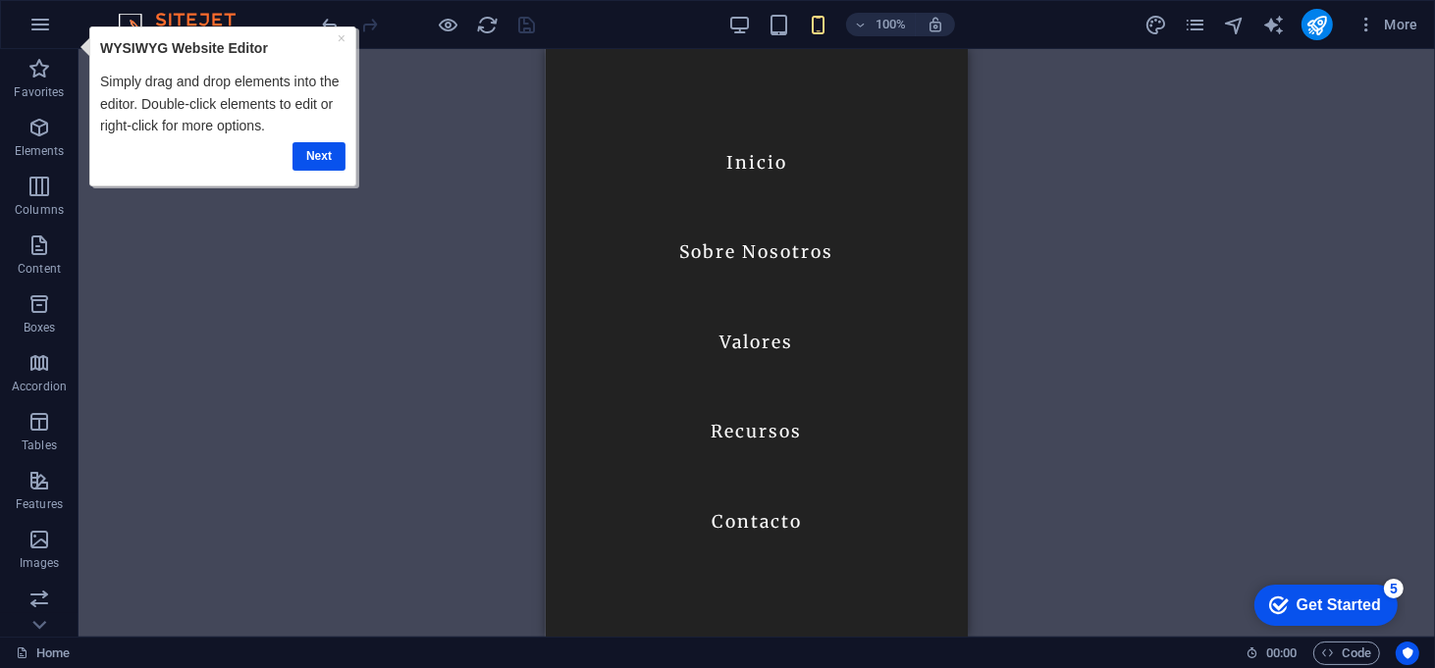
click at [1360, 606] on div "Get Started" at bounding box center [1337, 605] width 84 height 18
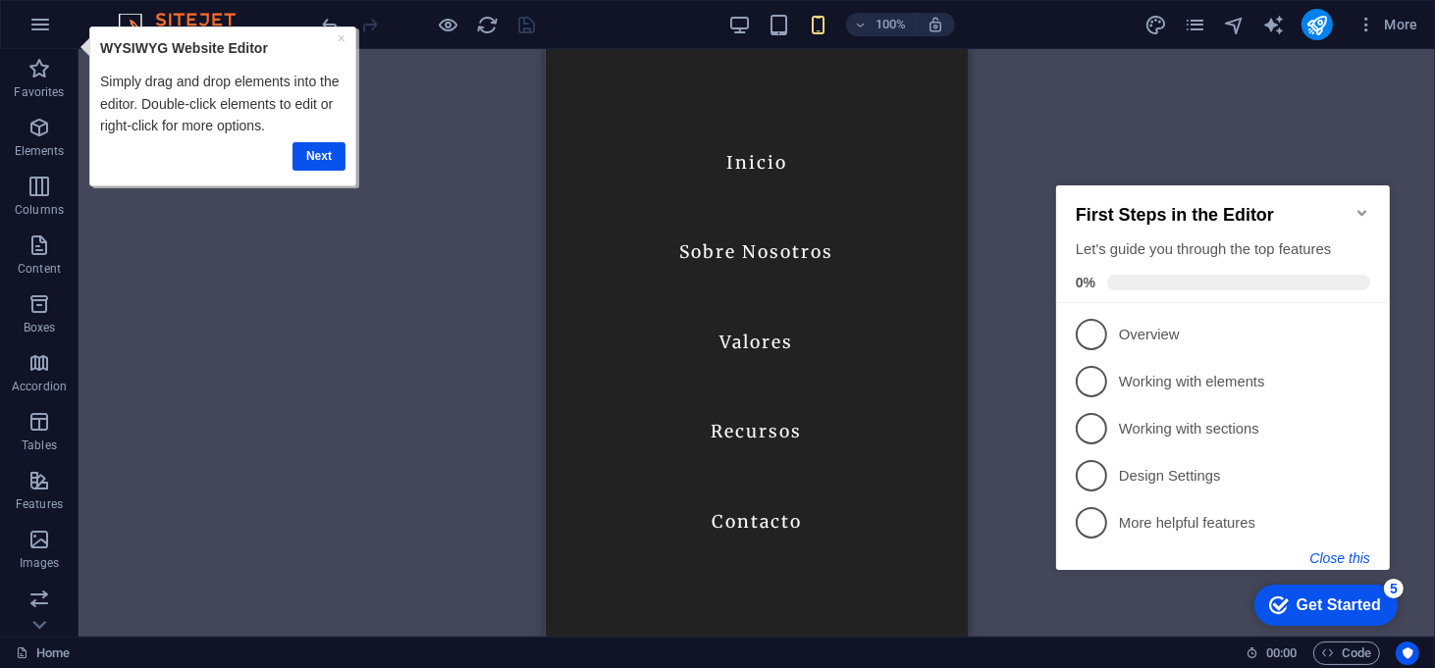
click at [1361, 558] on button "Close this" at bounding box center [1339, 557] width 60 height 16
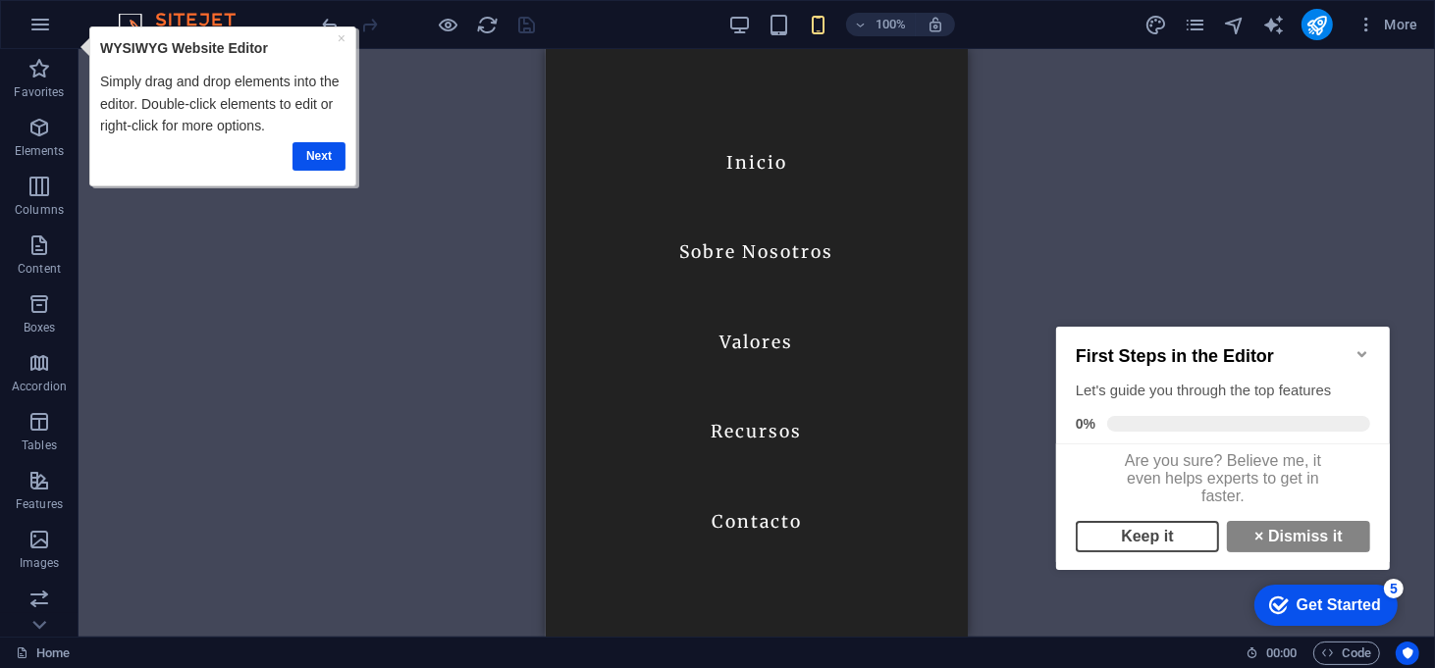
click at [1183, 549] on link "Keep it" at bounding box center [1145, 535] width 143 height 31
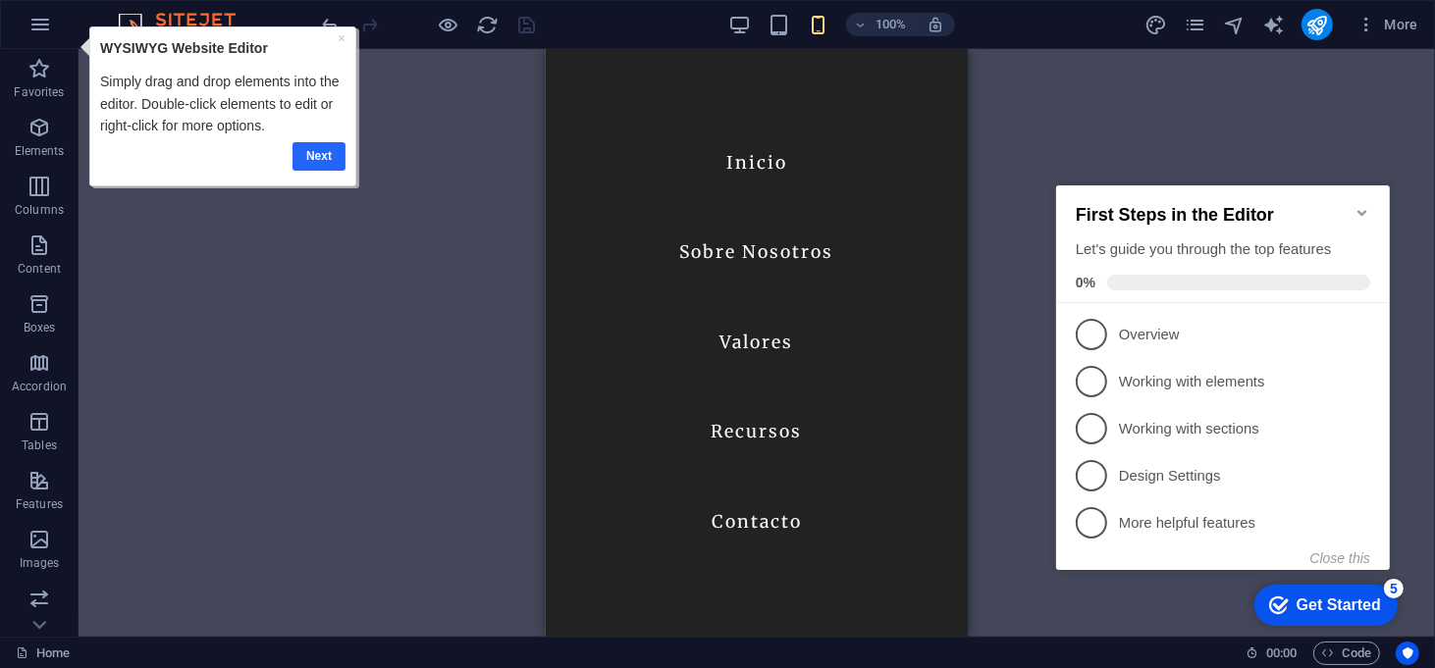
click at [336, 159] on link "Next" at bounding box center [318, 156] width 53 height 28
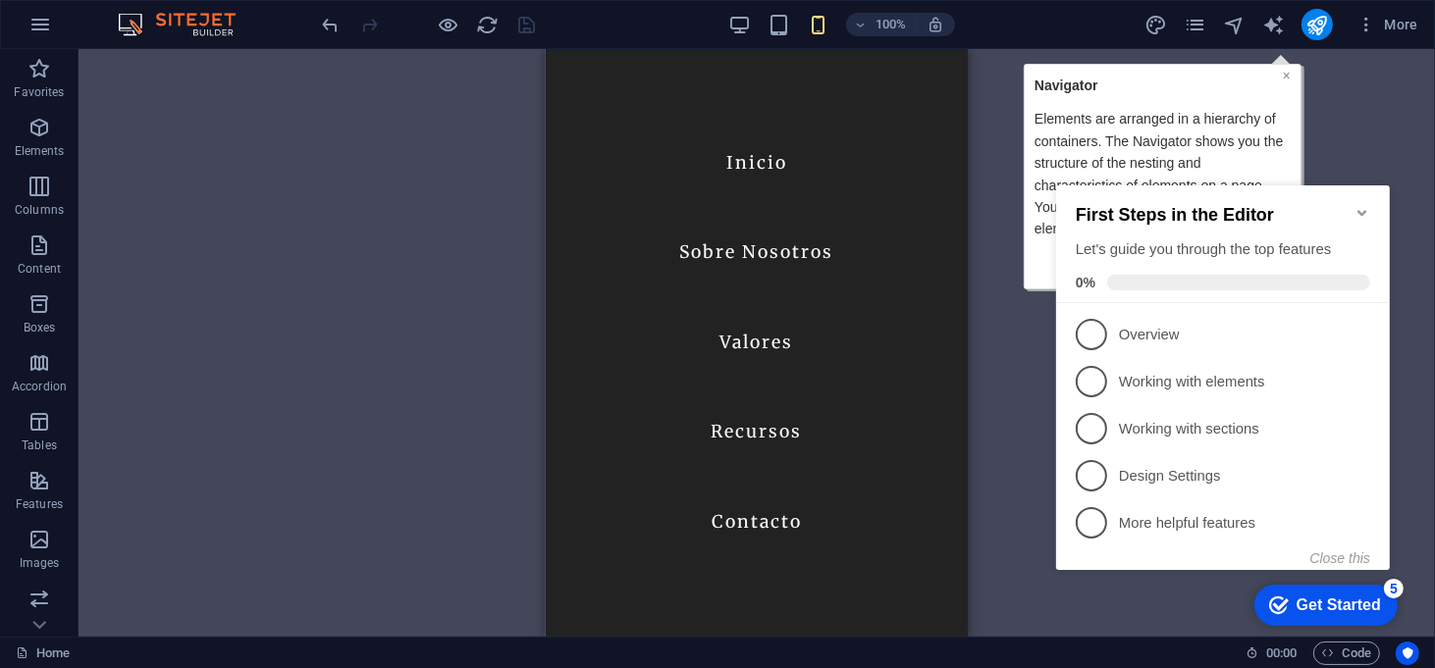
click at [1283, 69] on link "×" at bounding box center [1285, 75] width 8 height 16
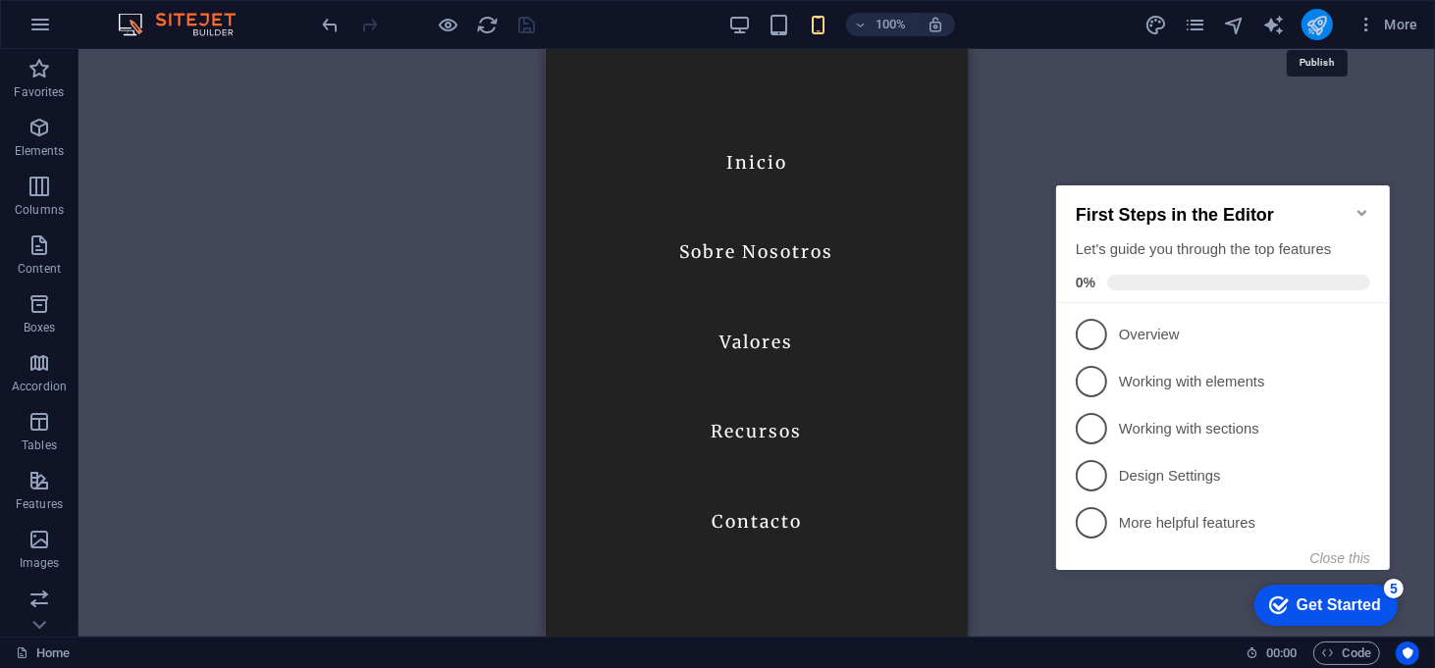
click at [1322, 26] on icon "publish" at bounding box center [1316, 25] width 23 height 23
